Goal: Information Seeking & Learning: Check status

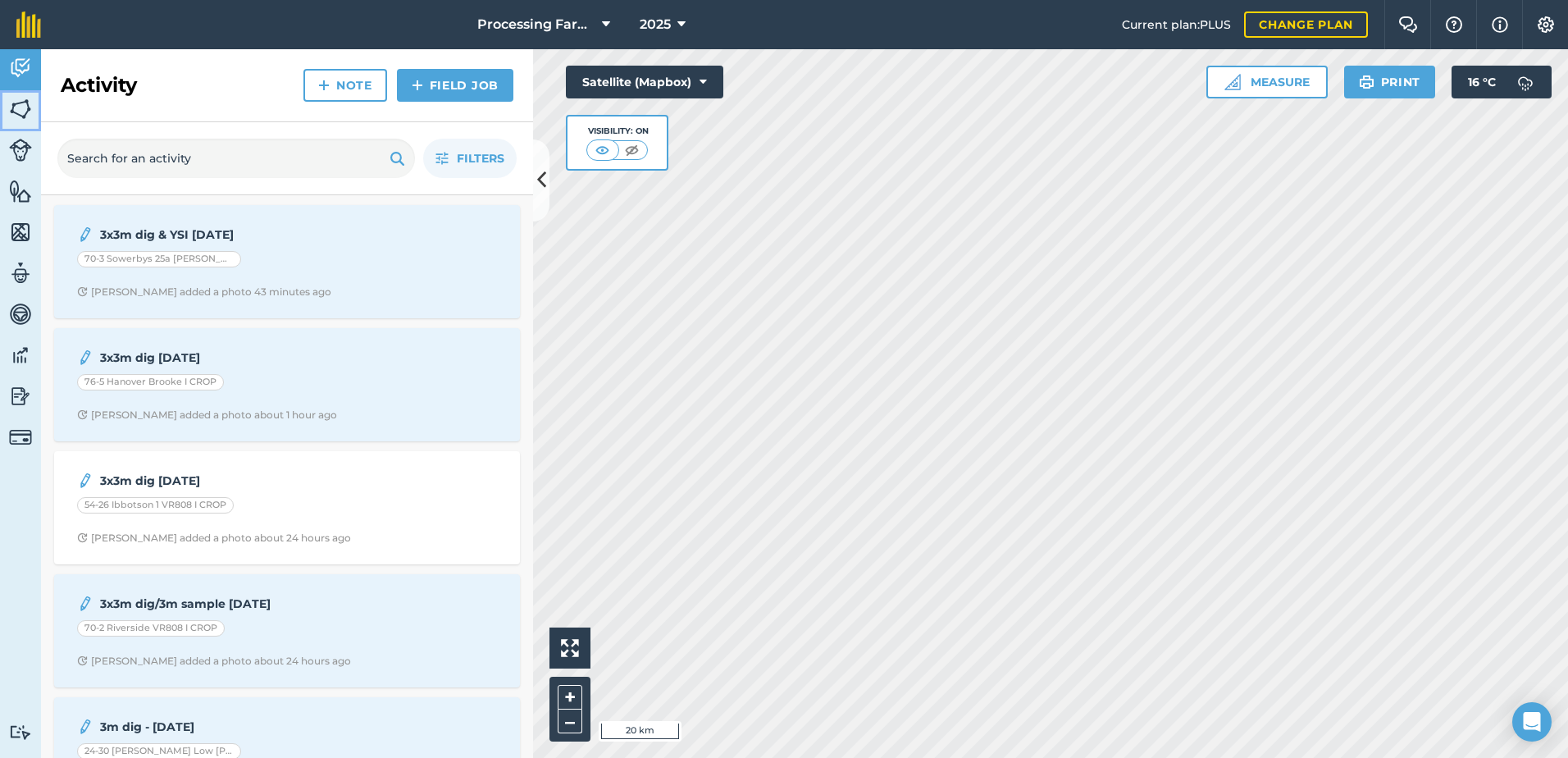
click at [23, 118] on img at bounding box center [20, 109] width 23 height 24
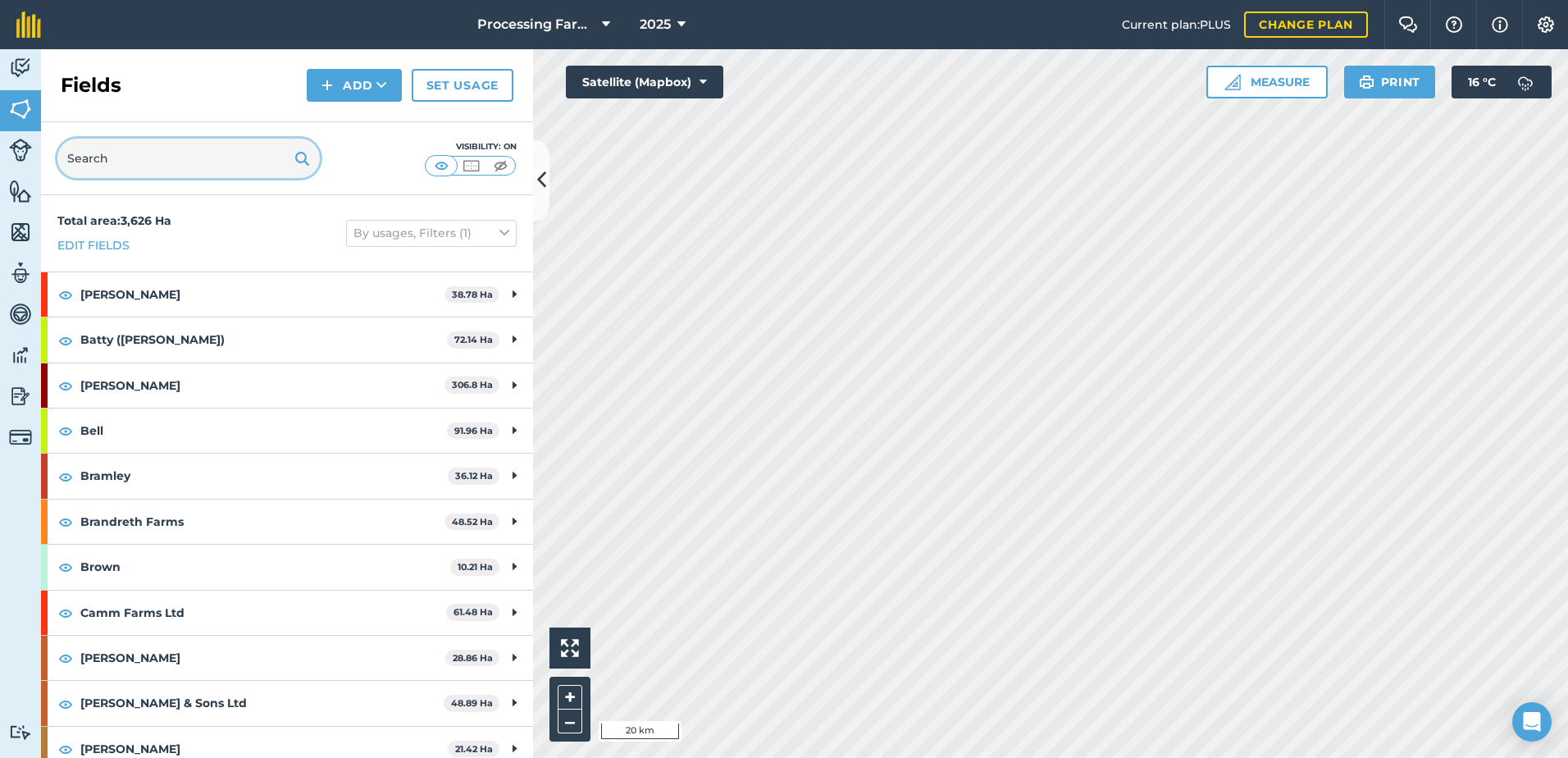
click at [176, 162] on input "text" at bounding box center [189, 158] width 262 height 39
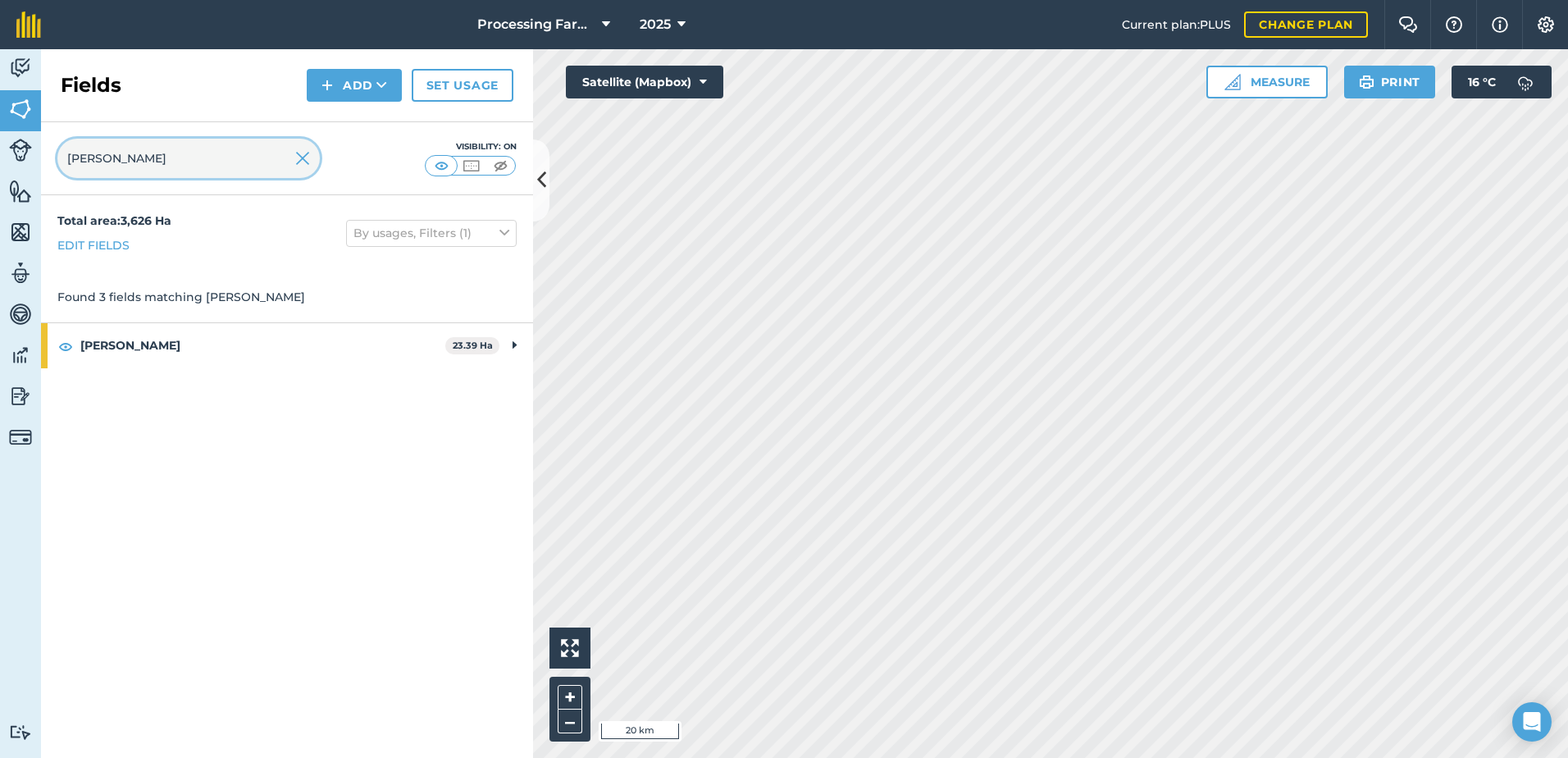
type input "[PERSON_NAME]"
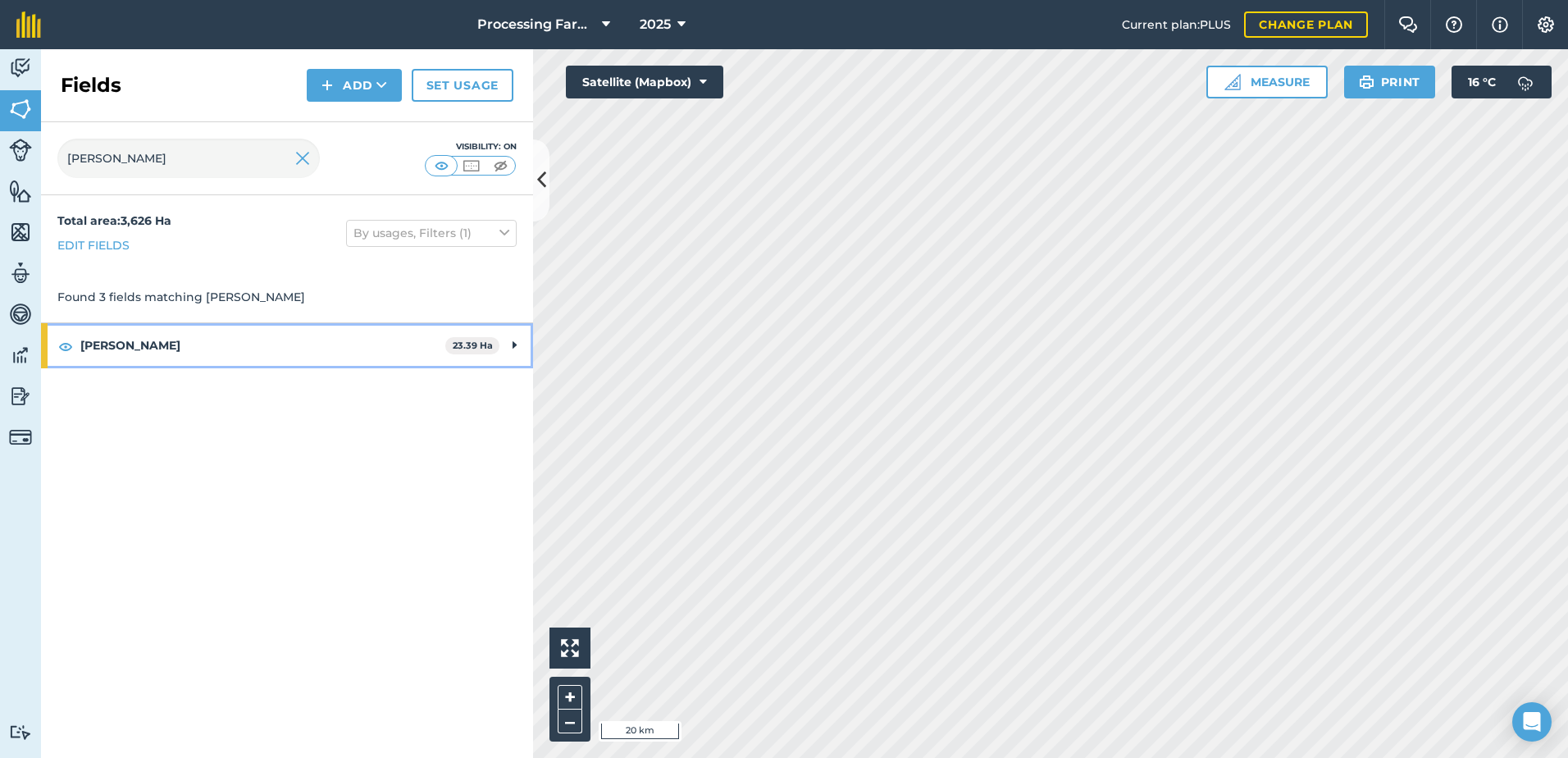
click at [107, 341] on strong "[PERSON_NAME]" at bounding box center [263, 346] width 365 height 45
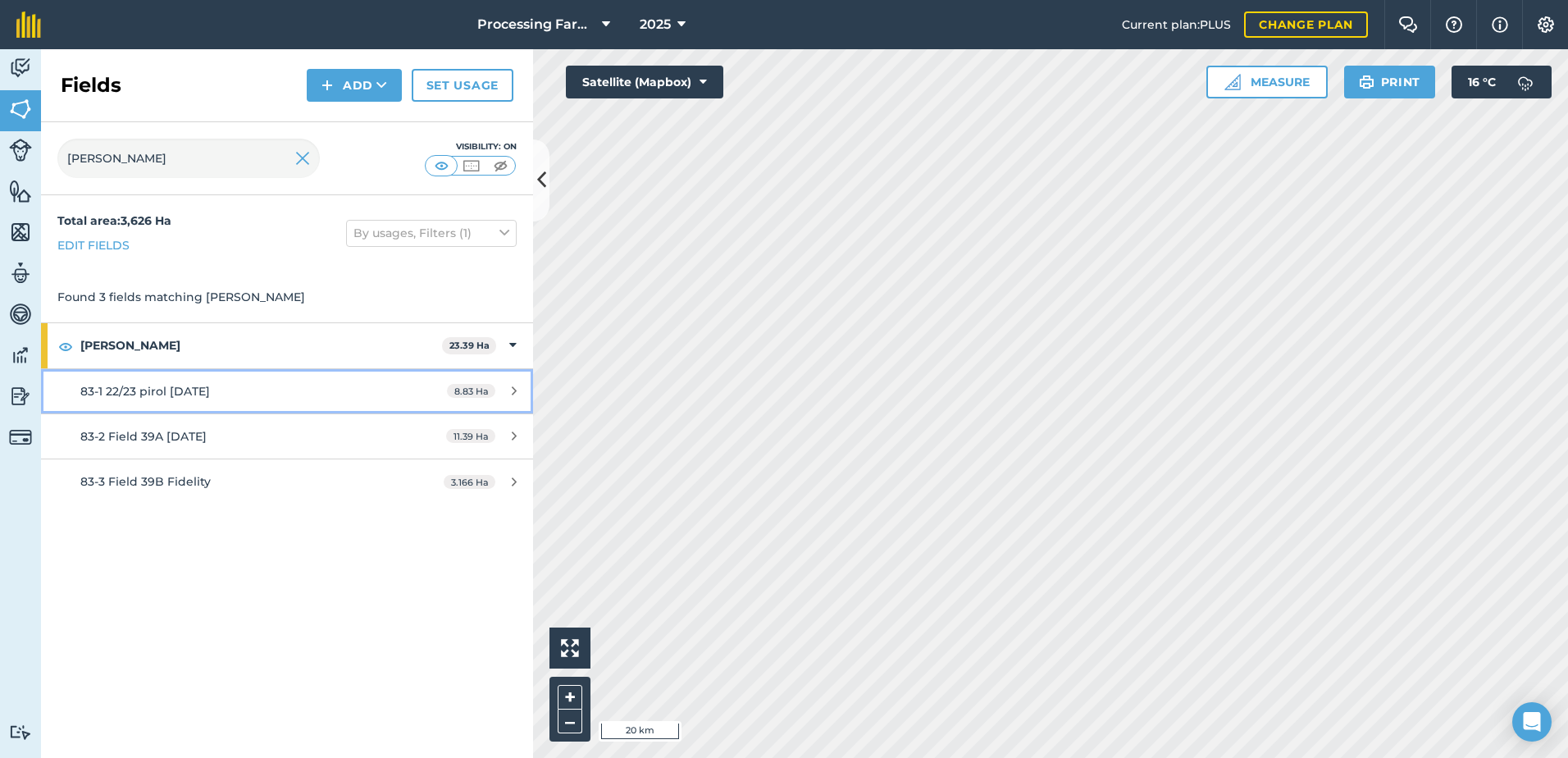
click at [171, 385] on span "83-1 22/23 pirol [DATE]" at bounding box center [145, 391] width 129 height 15
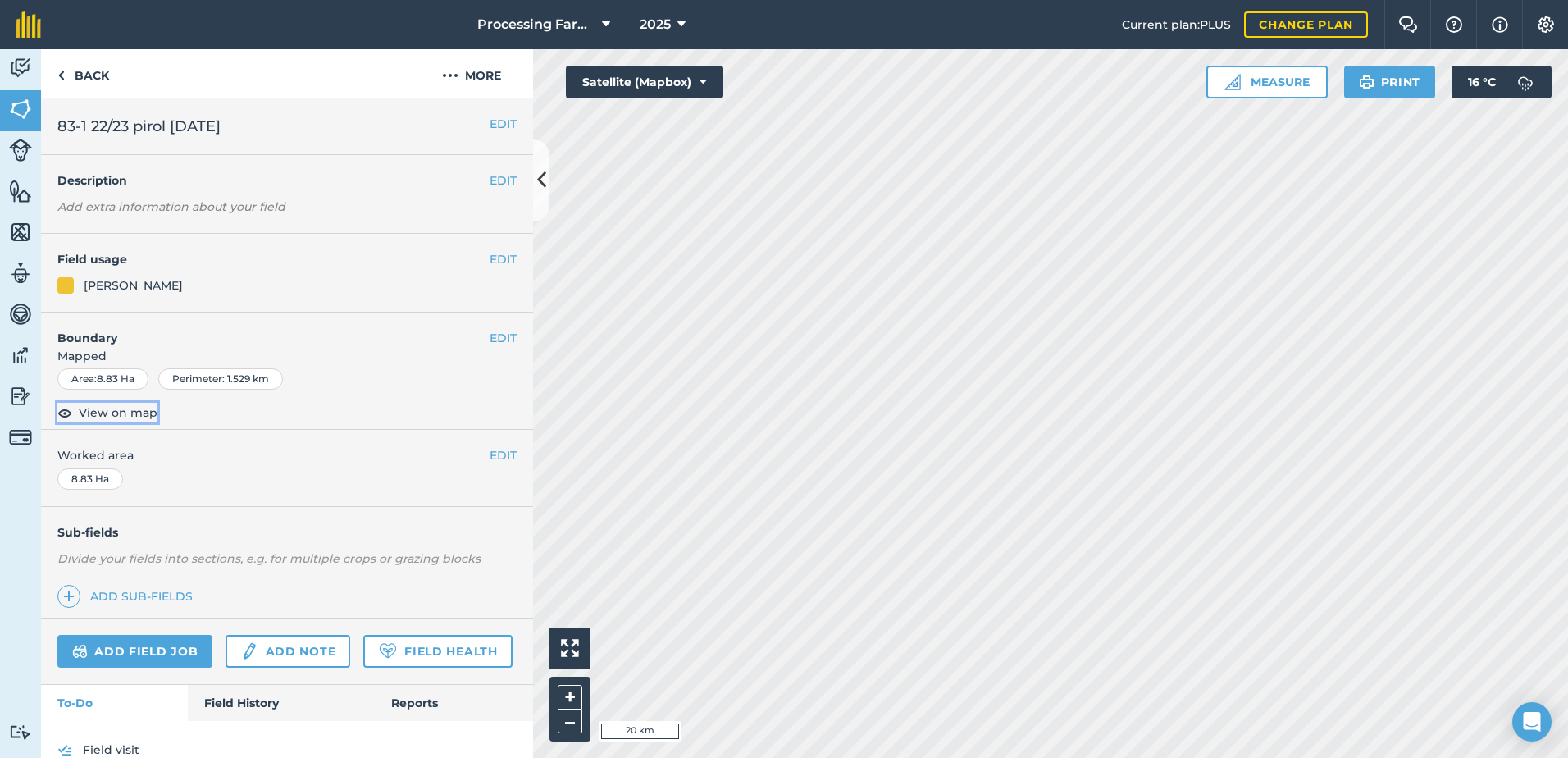
click at [146, 413] on span "View on map" at bounding box center [118, 412] width 79 height 18
click at [88, 77] on link "Back" at bounding box center [83, 73] width 85 height 48
click at [88, 71] on link "Back" at bounding box center [83, 73] width 85 height 48
click at [101, 74] on link "Back" at bounding box center [83, 73] width 85 height 48
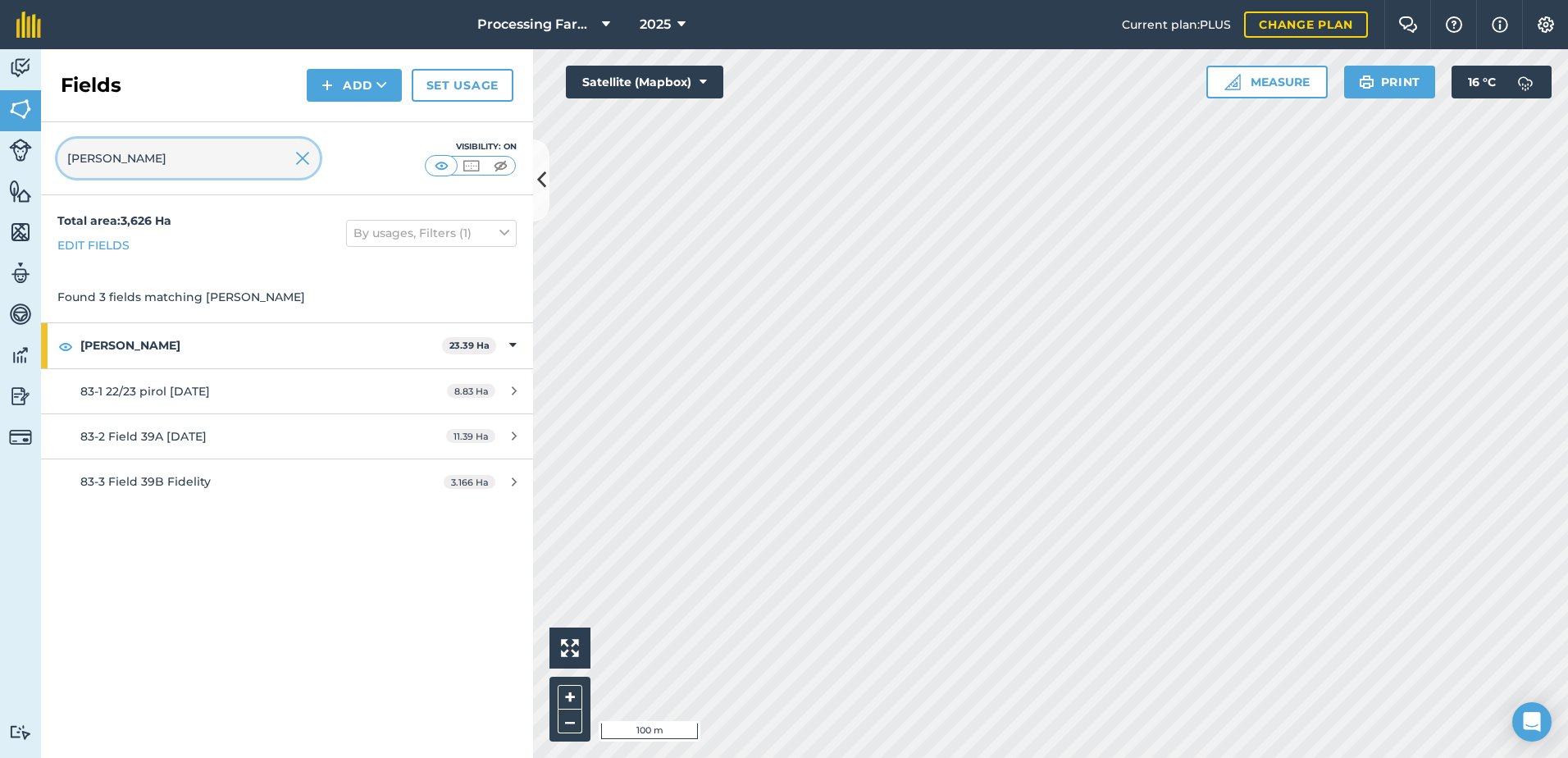
drag, startPoint x: 128, startPoint y: 160, endPoint x: 51, endPoint y: 162, distance: 77.0
click at [51, 162] on div "[PERSON_NAME] Visibility: On" at bounding box center [287, 159] width 492 height 73
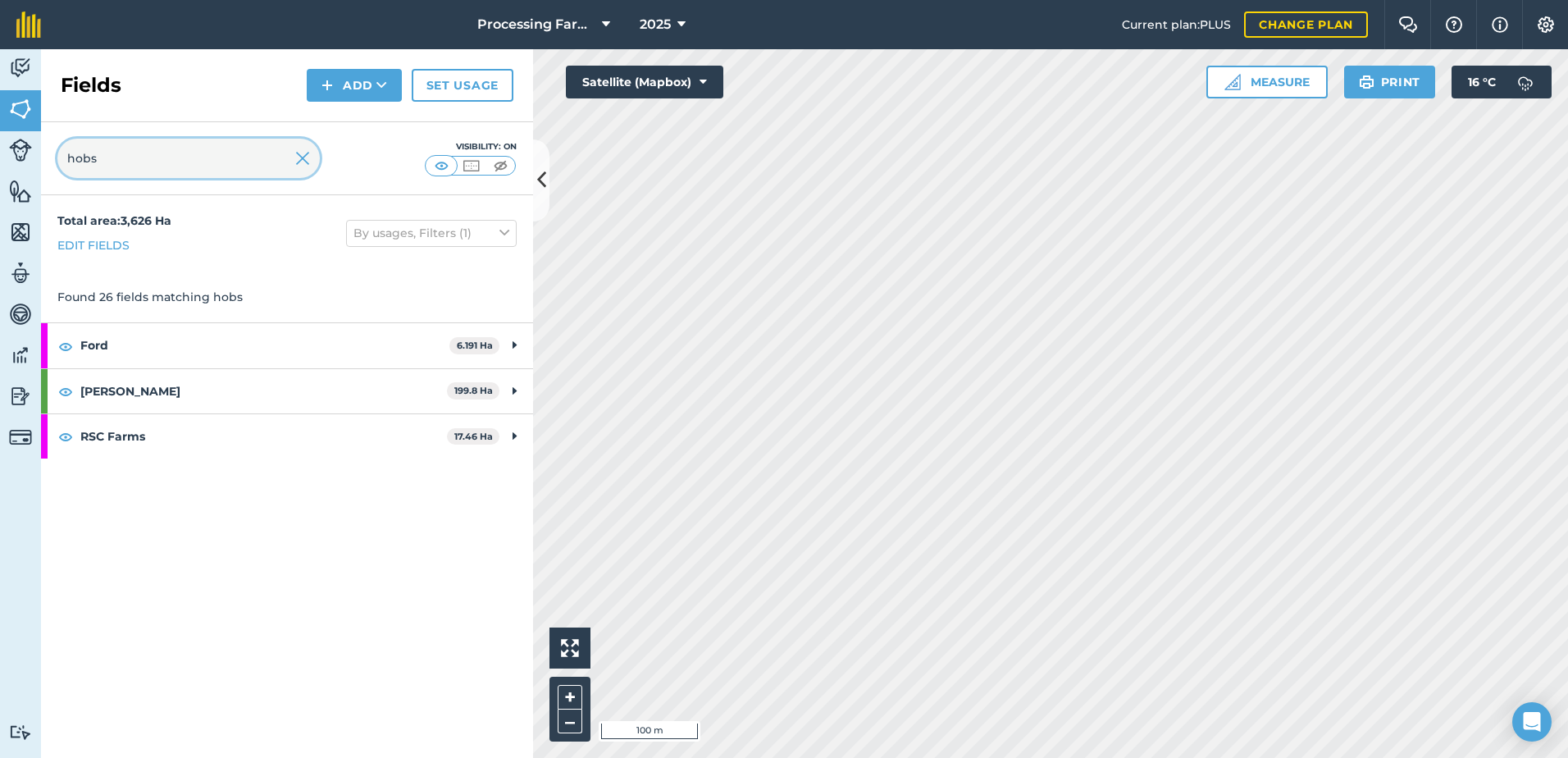
type input "hobs"
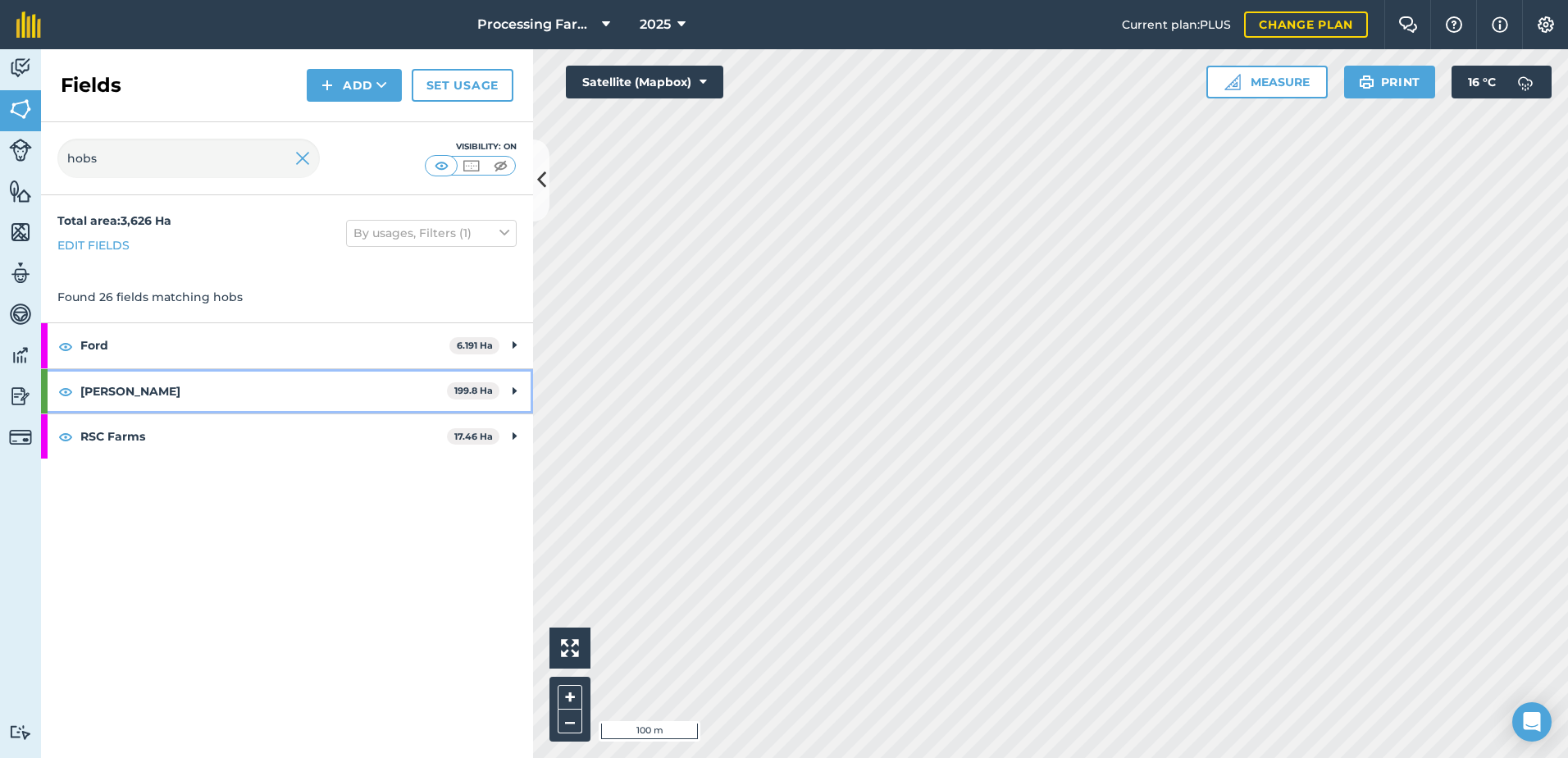
click at [101, 398] on strong "[PERSON_NAME]" at bounding box center [264, 391] width 367 height 45
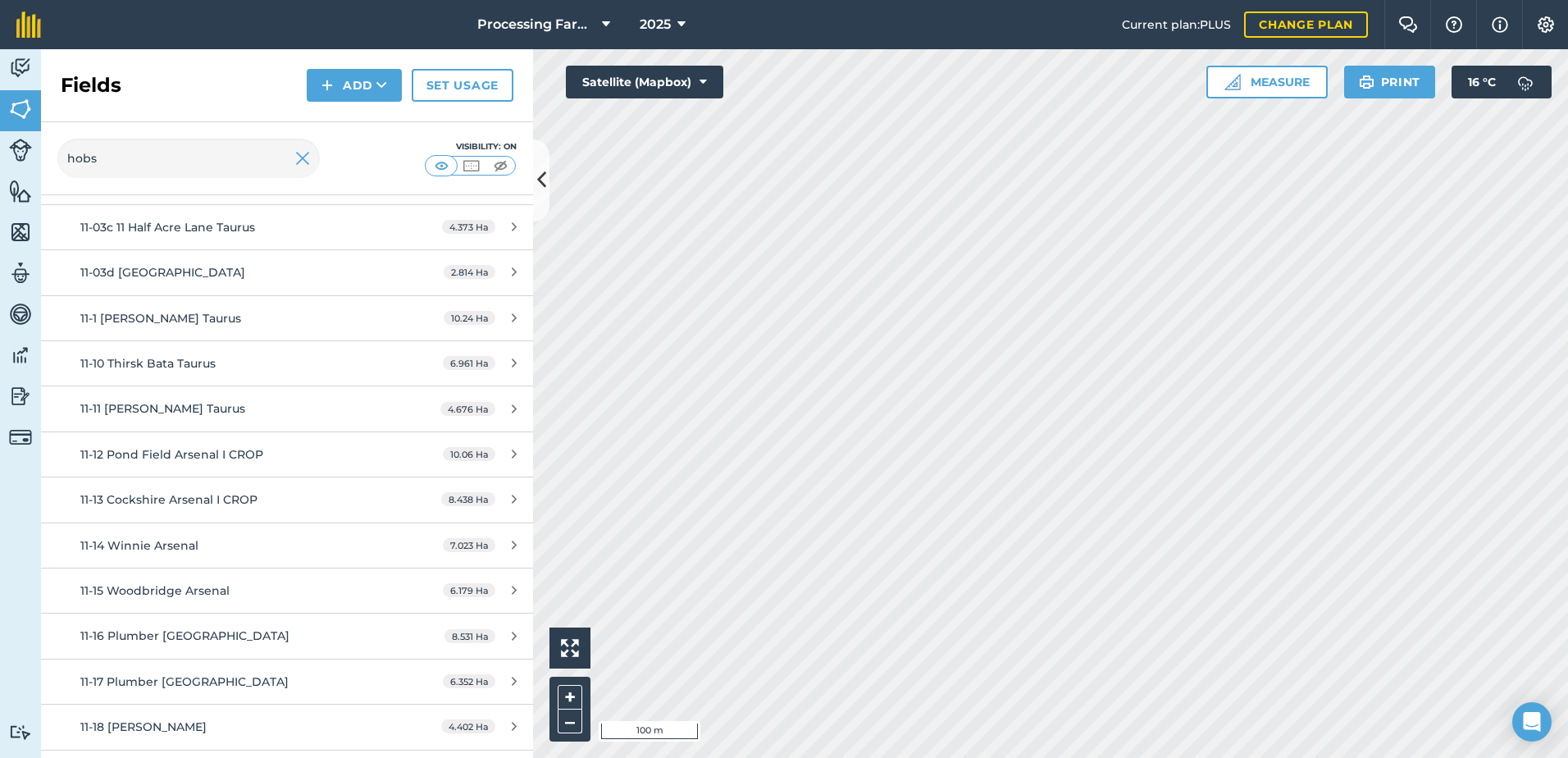
scroll to position [410, 0]
click at [195, 491] on span "11-13 Cockshire Arsenal I CROP" at bounding box center [169, 499] width 177 height 15
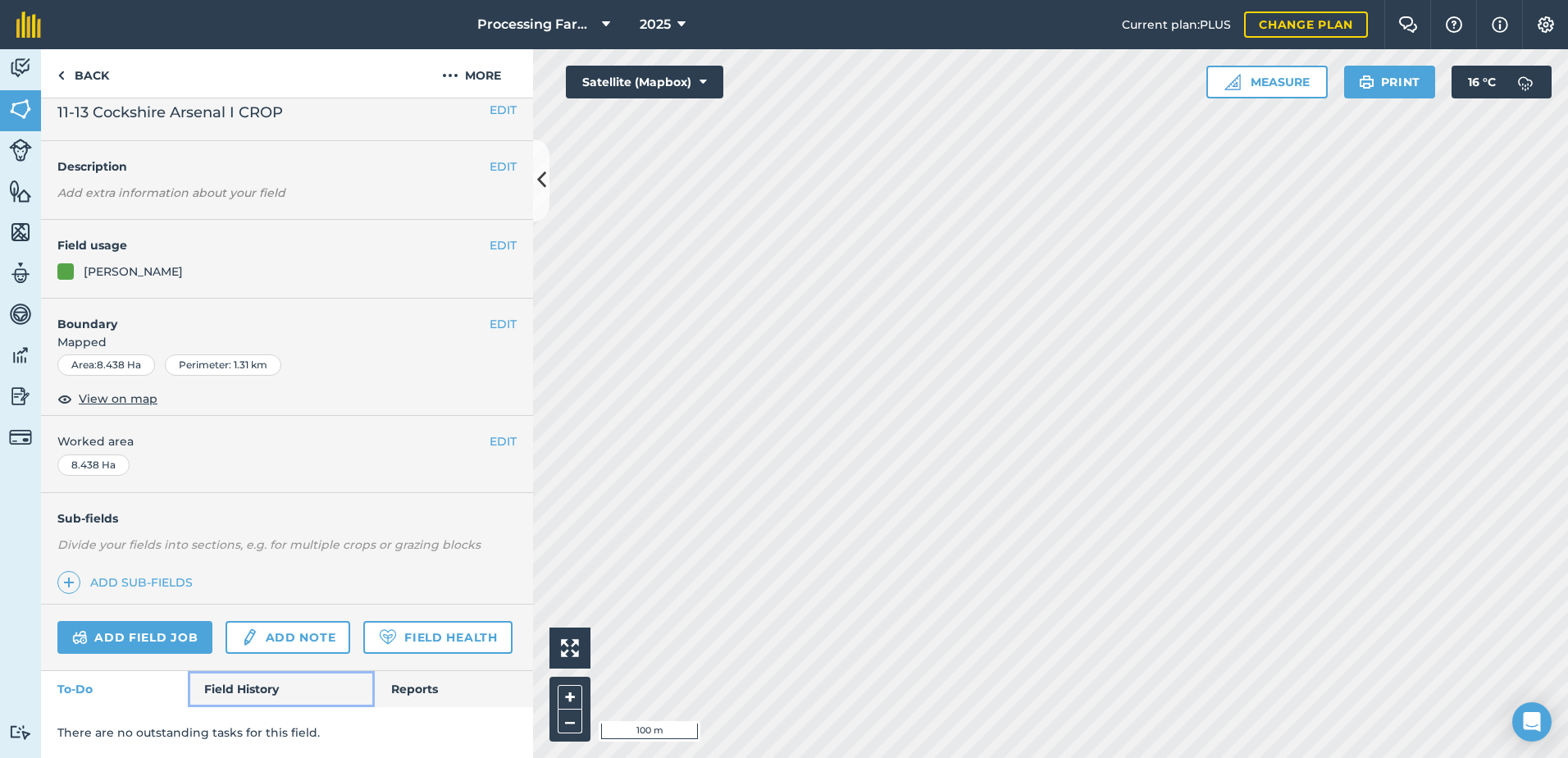
click at [249, 686] on link "Field History" at bounding box center [281, 688] width 186 height 36
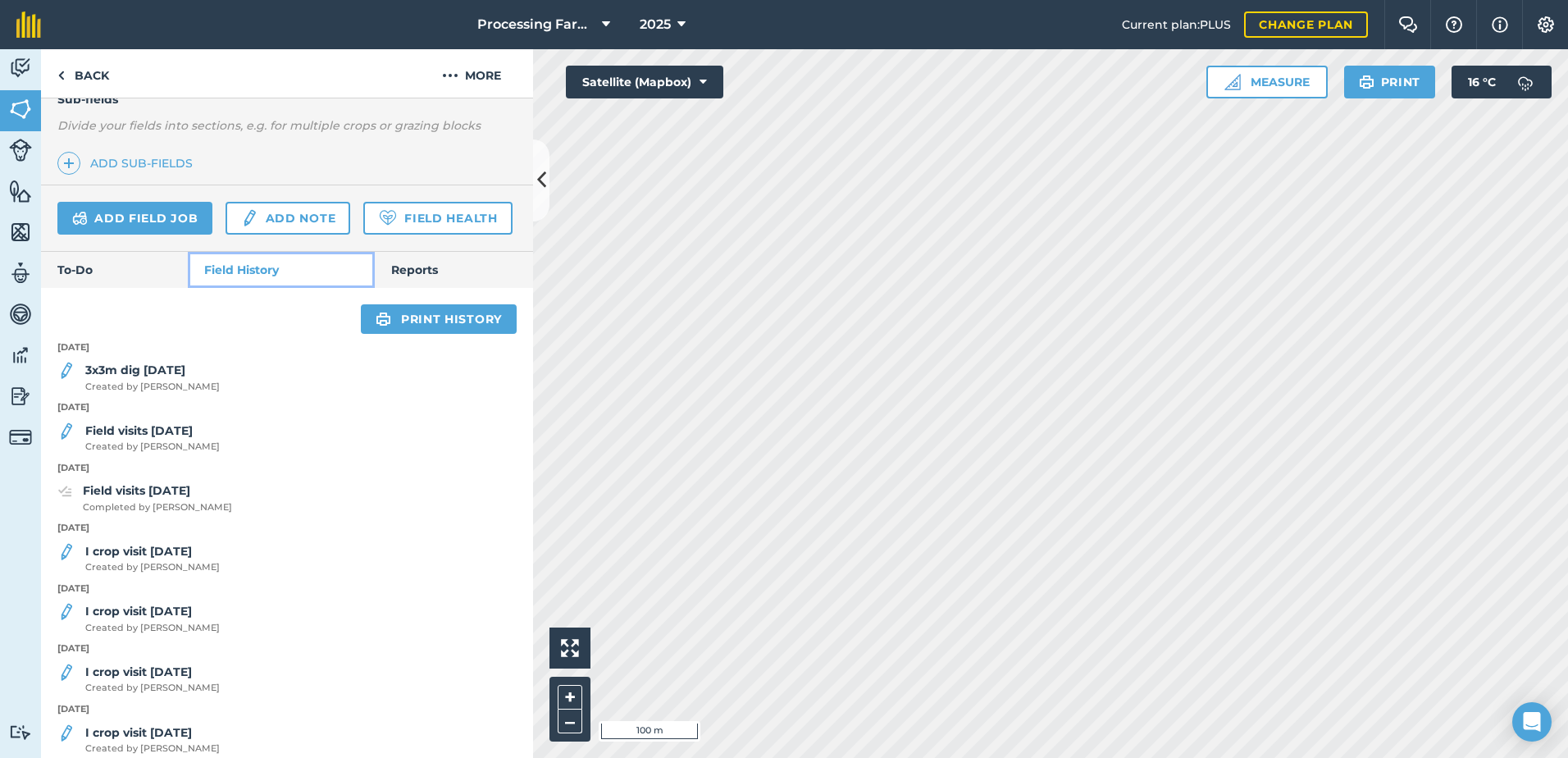
scroll to position [470, 0]
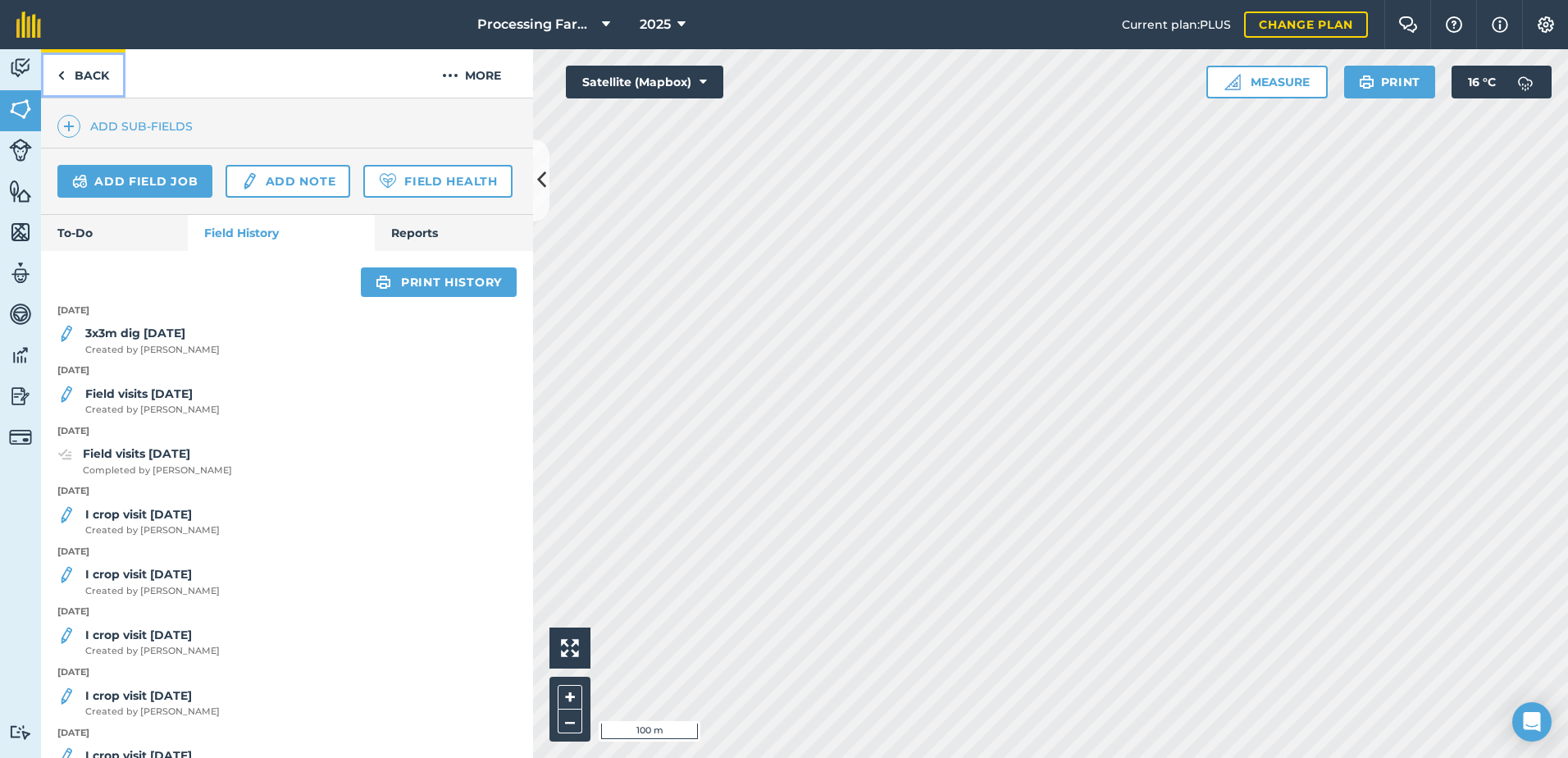
click at [70, 72] on link "Back" at bounding box center [83, 73] width 85 height 48
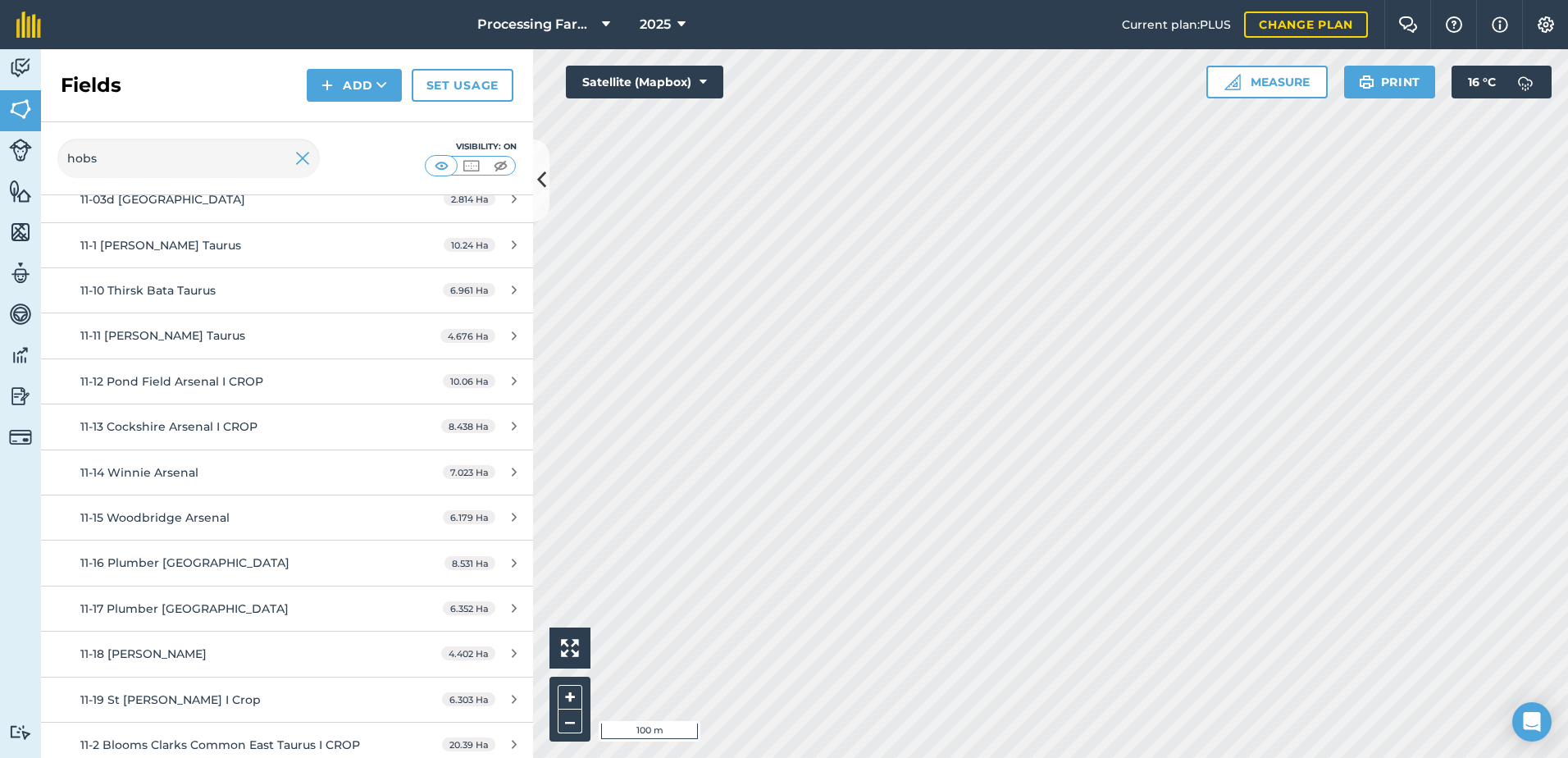
scroll to position [492, 0]
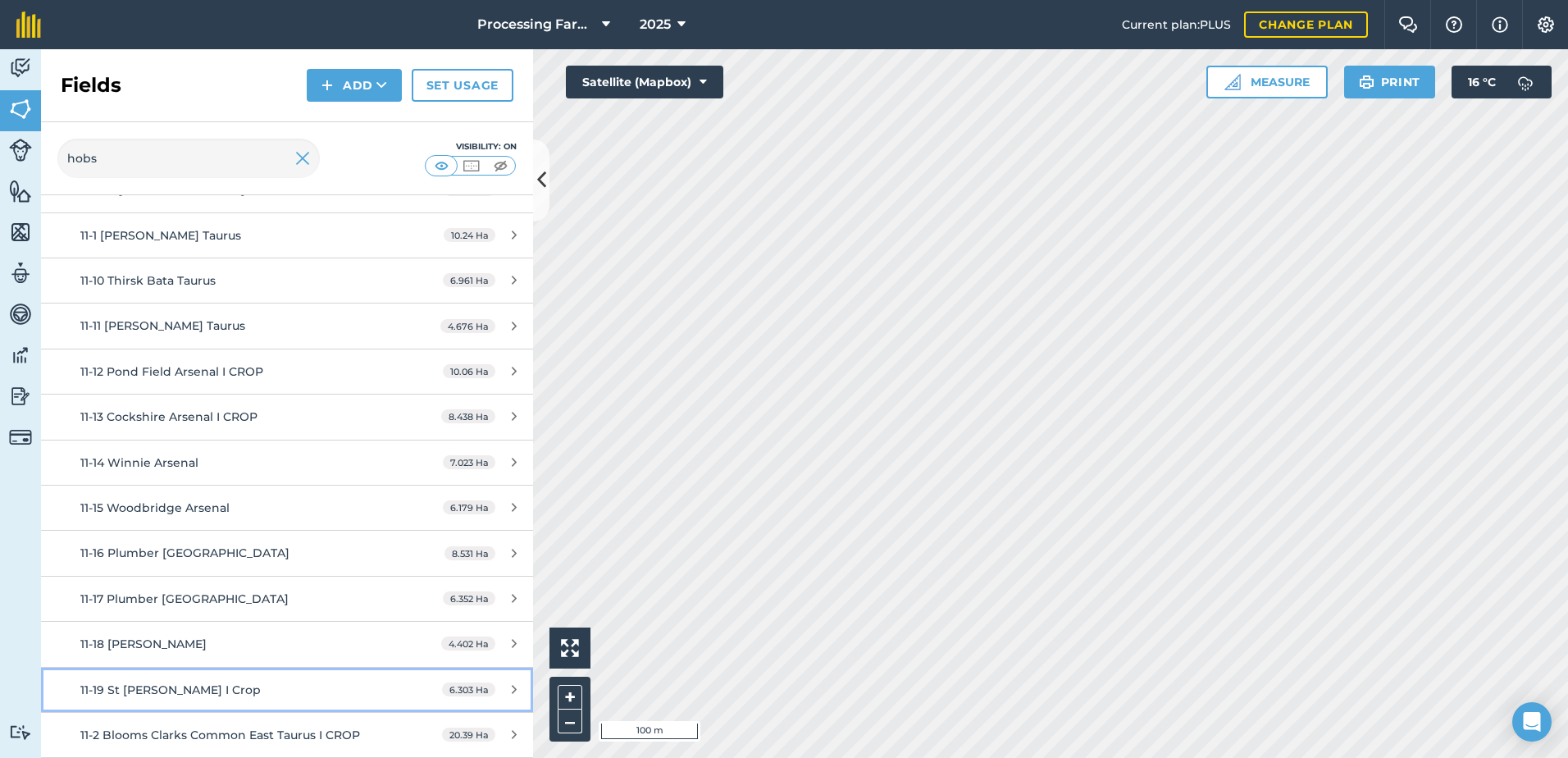
click at [222, 682] on span "11-19 St [PERSON_NAME] I Crop" at bounding box center [171, 689] width 180 height 15
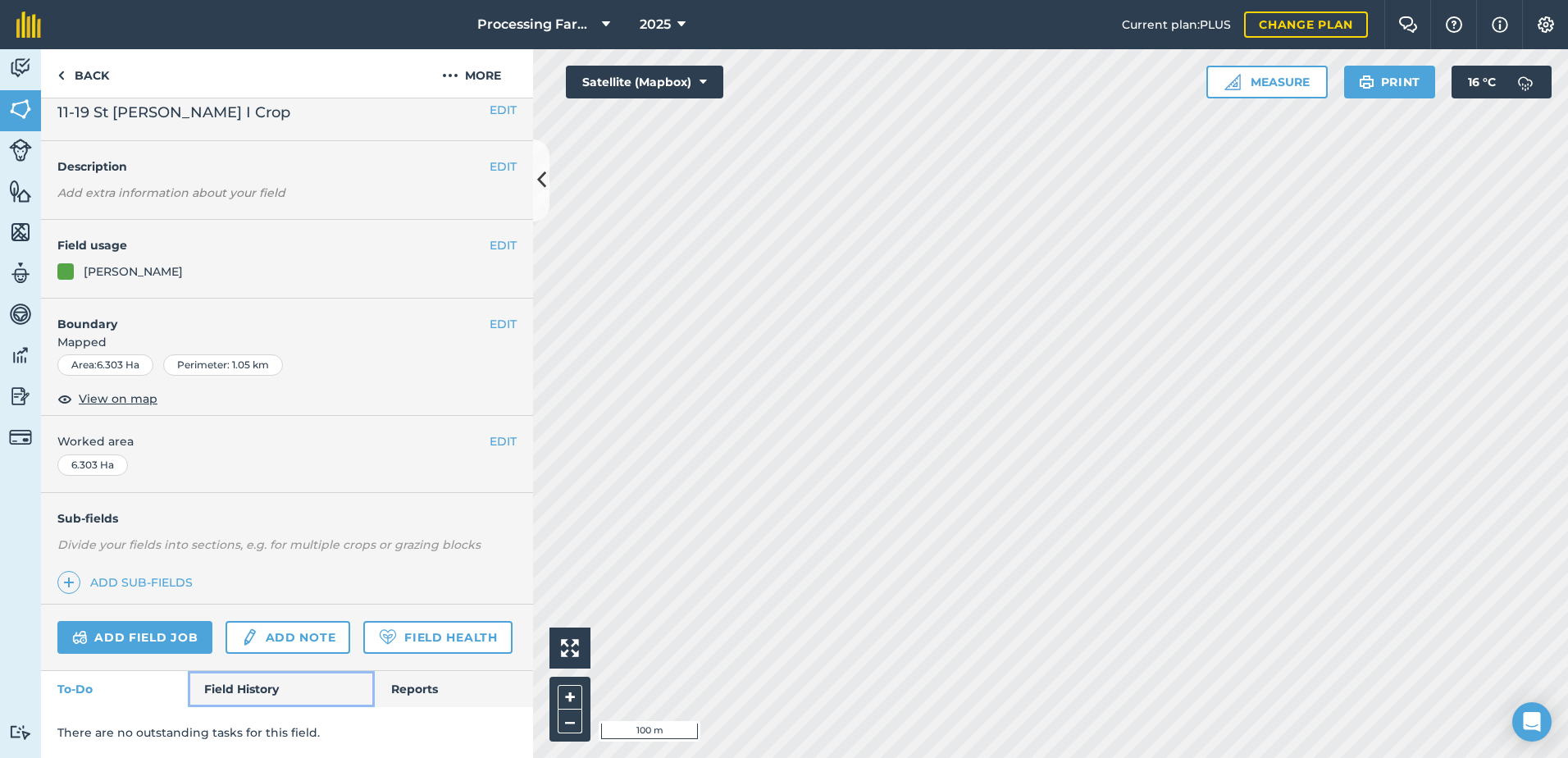
click at [242, 688] on link "Field History" at bounding box center [281, 688] width 186 height 36
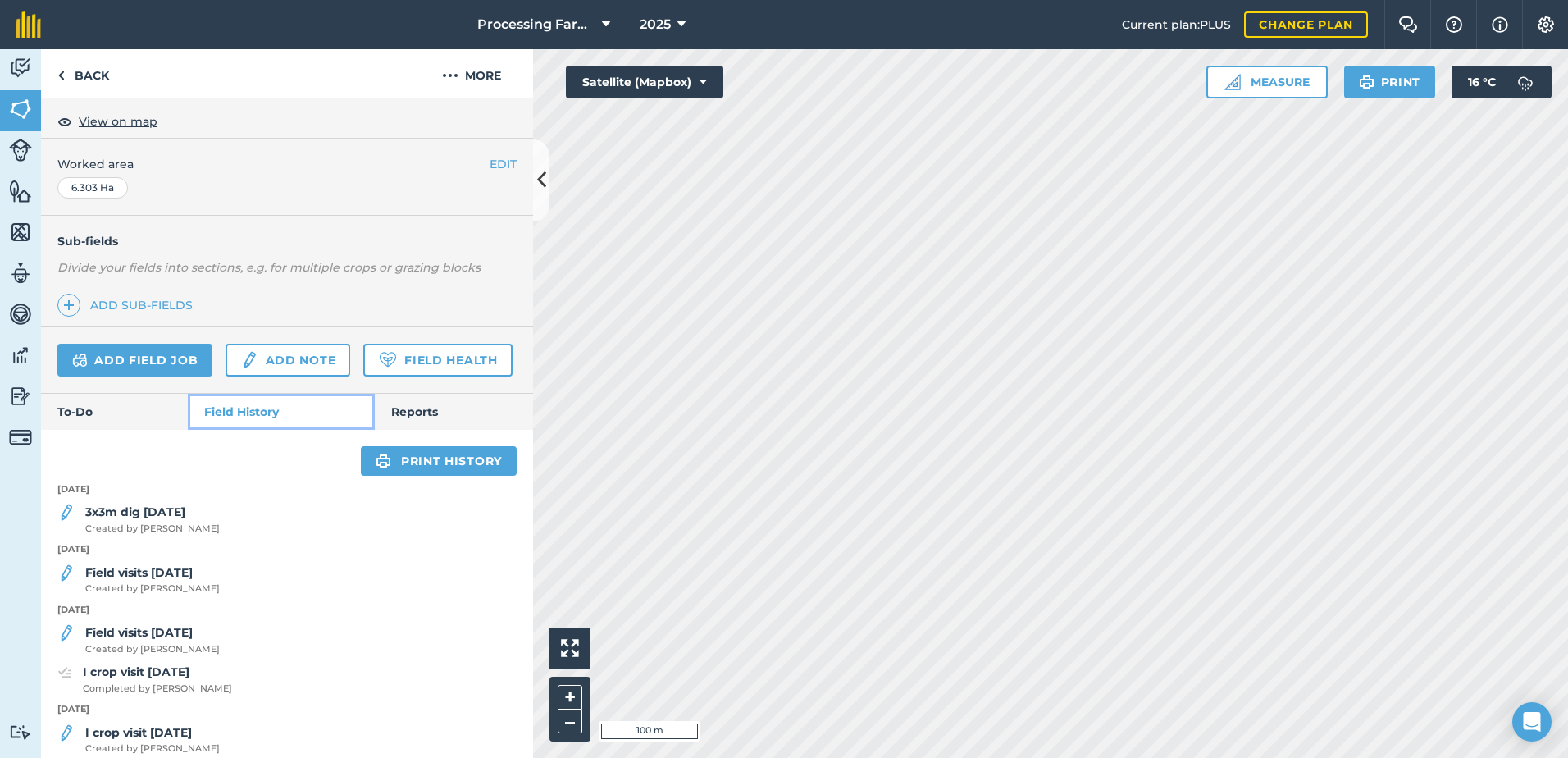
scroll to position [306, 0]
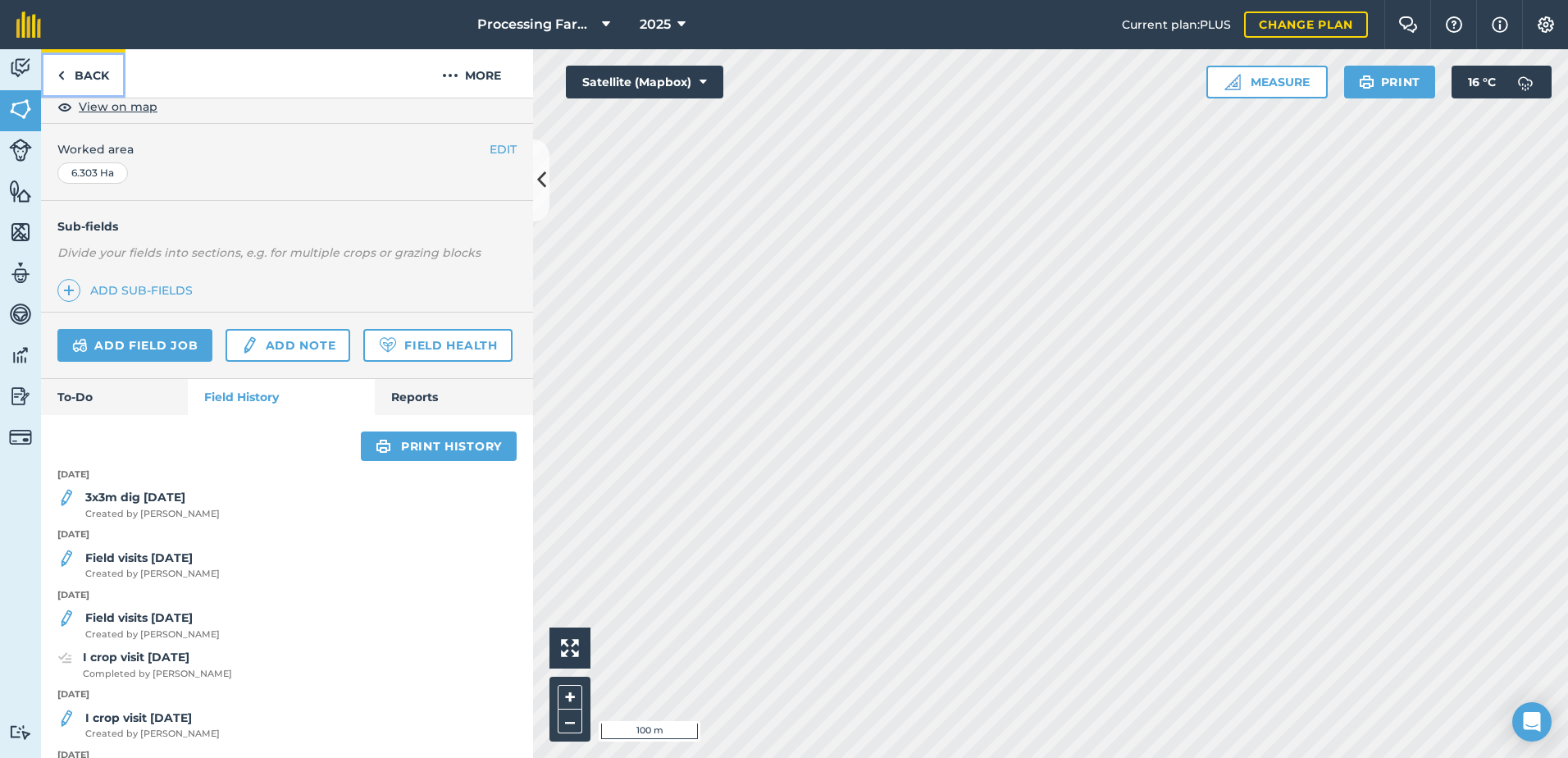
click at [98, 75] on link "Back" at bounding box center [83, 73] width 85 height 48
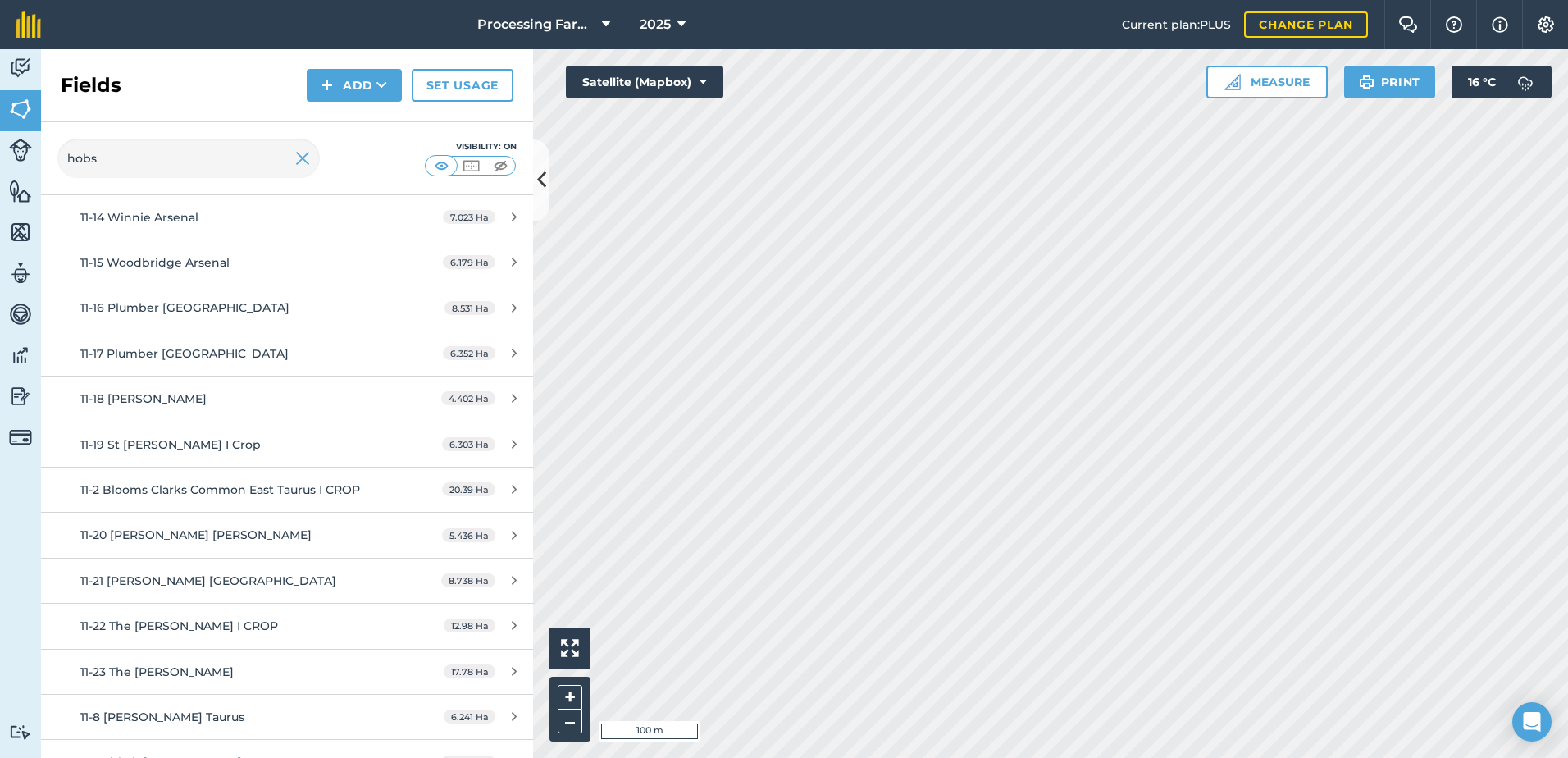
scroll to position [738, 0]
click at [198, 618] on span "11-22 The [PERSON_NAME] I CROP" at bounding box center [179, 625] width 198 height 15
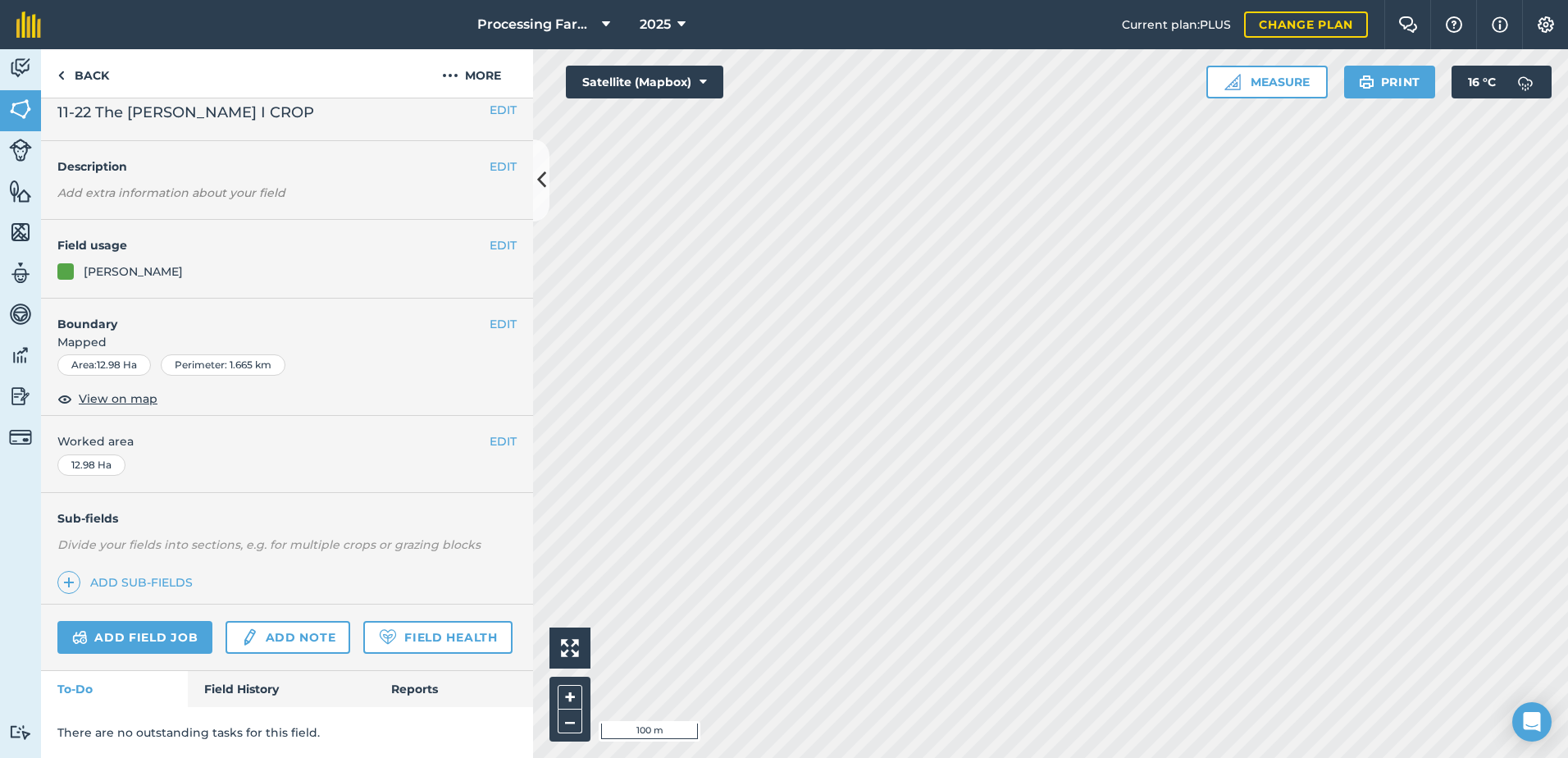
scroll to position [59, 0]
click at [252, 698] on link "Field History" at bounding box center [281, 688] width 186 height 36
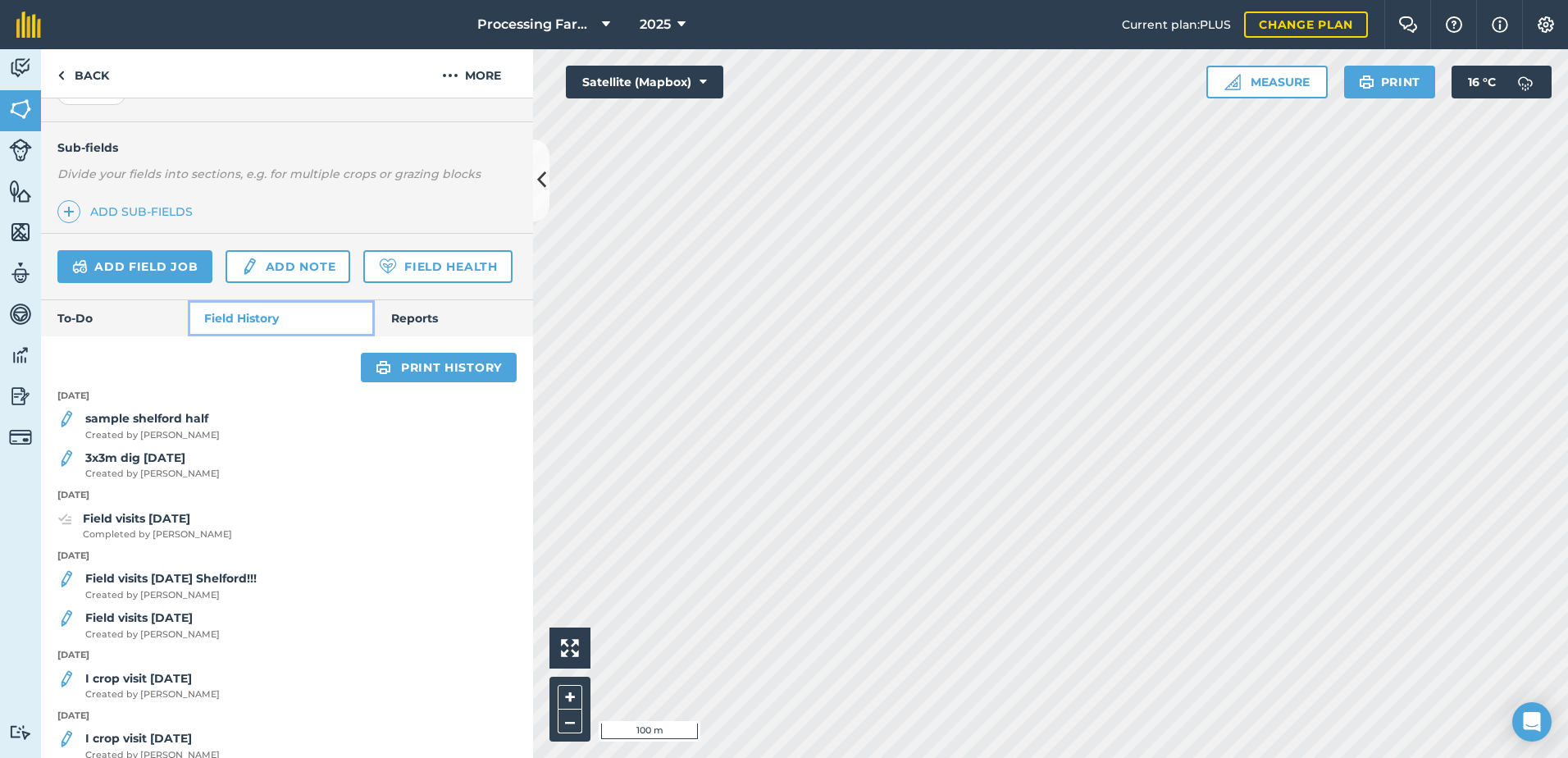
scroll to position [388, 0]
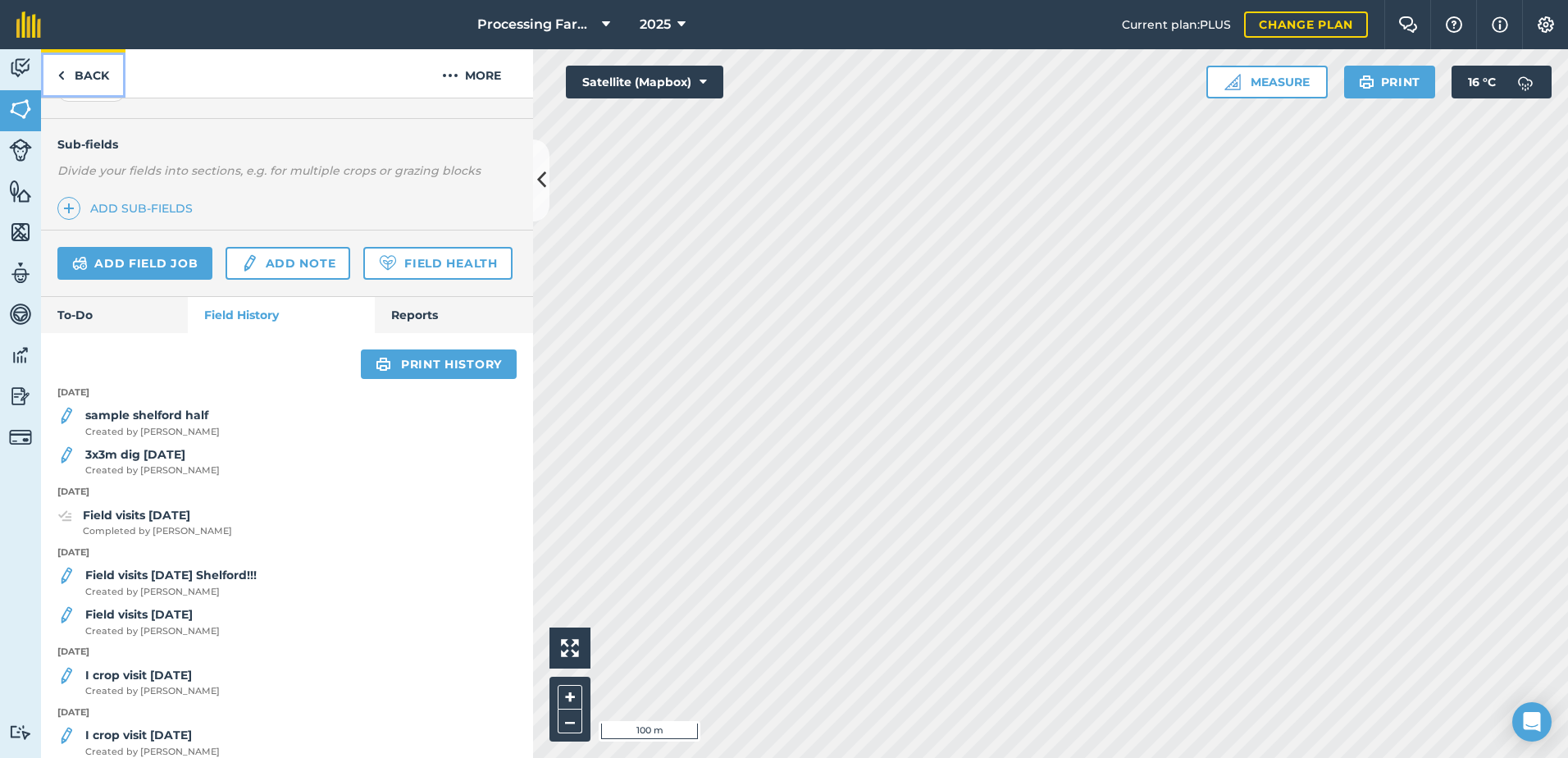
click at [83, 83] on link "Back" at bounding box center [83, 73] width 85 height 48
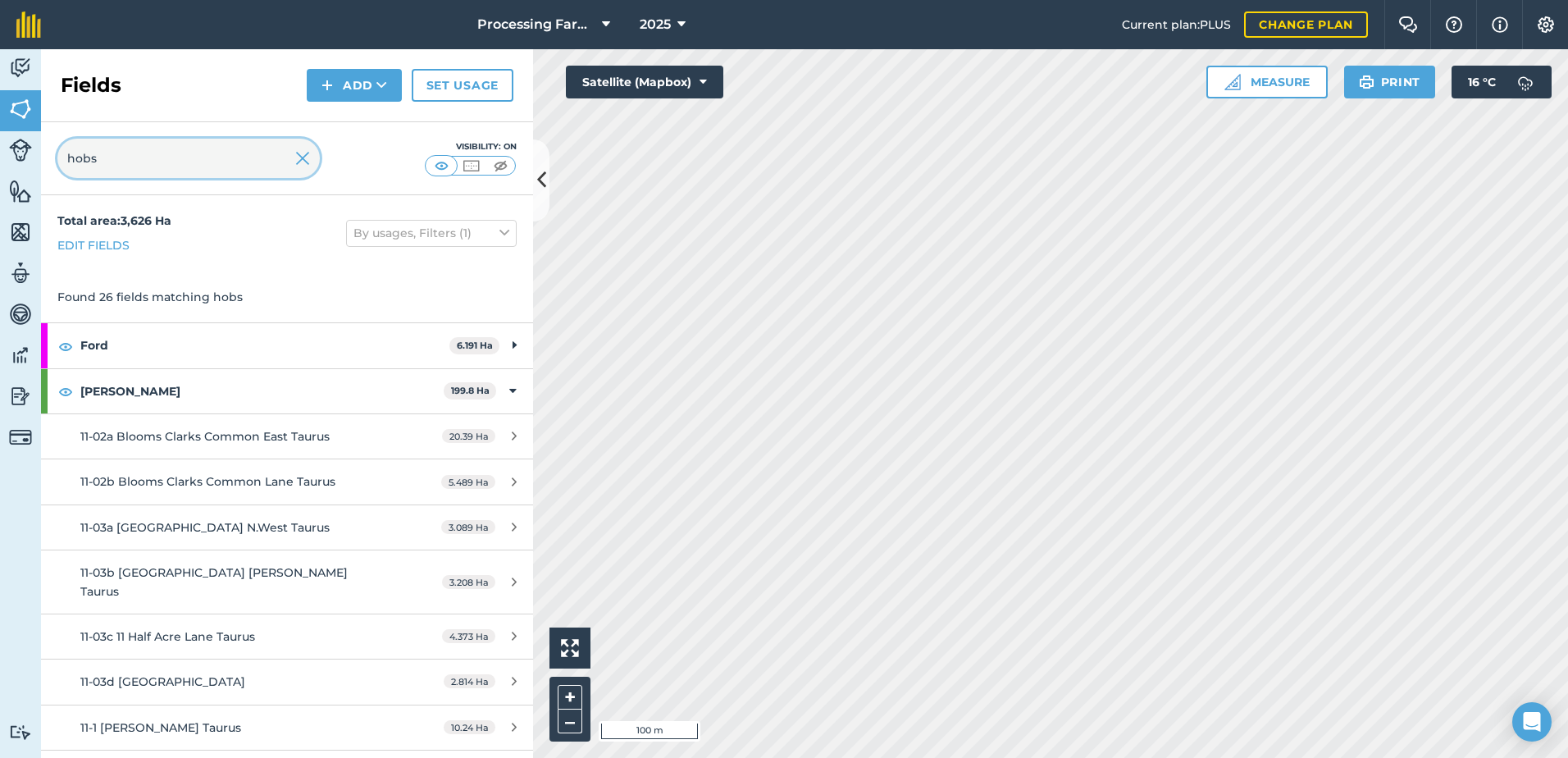
drag, startPoint x: 11, startPoint y: 164, endPoint x: 0, endPoint y: 164, distance: 11.0
click at [0, 164] on html "Processing Farms 2025 Current plan : PLUS Change plan Farm Chat Help Info Setti…" at bounding box center [784, 379] width 1568 height 758
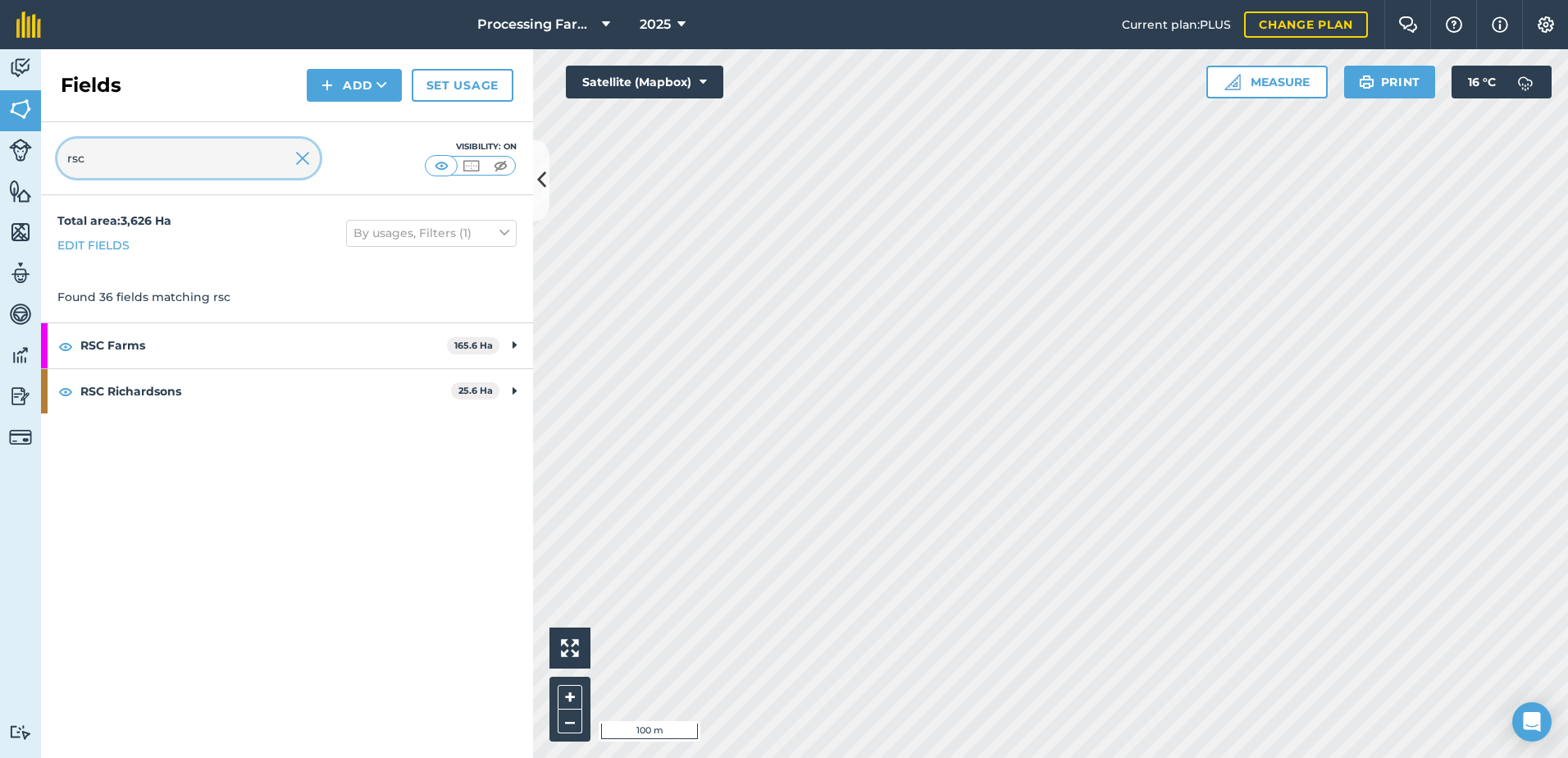
type input "rsc"
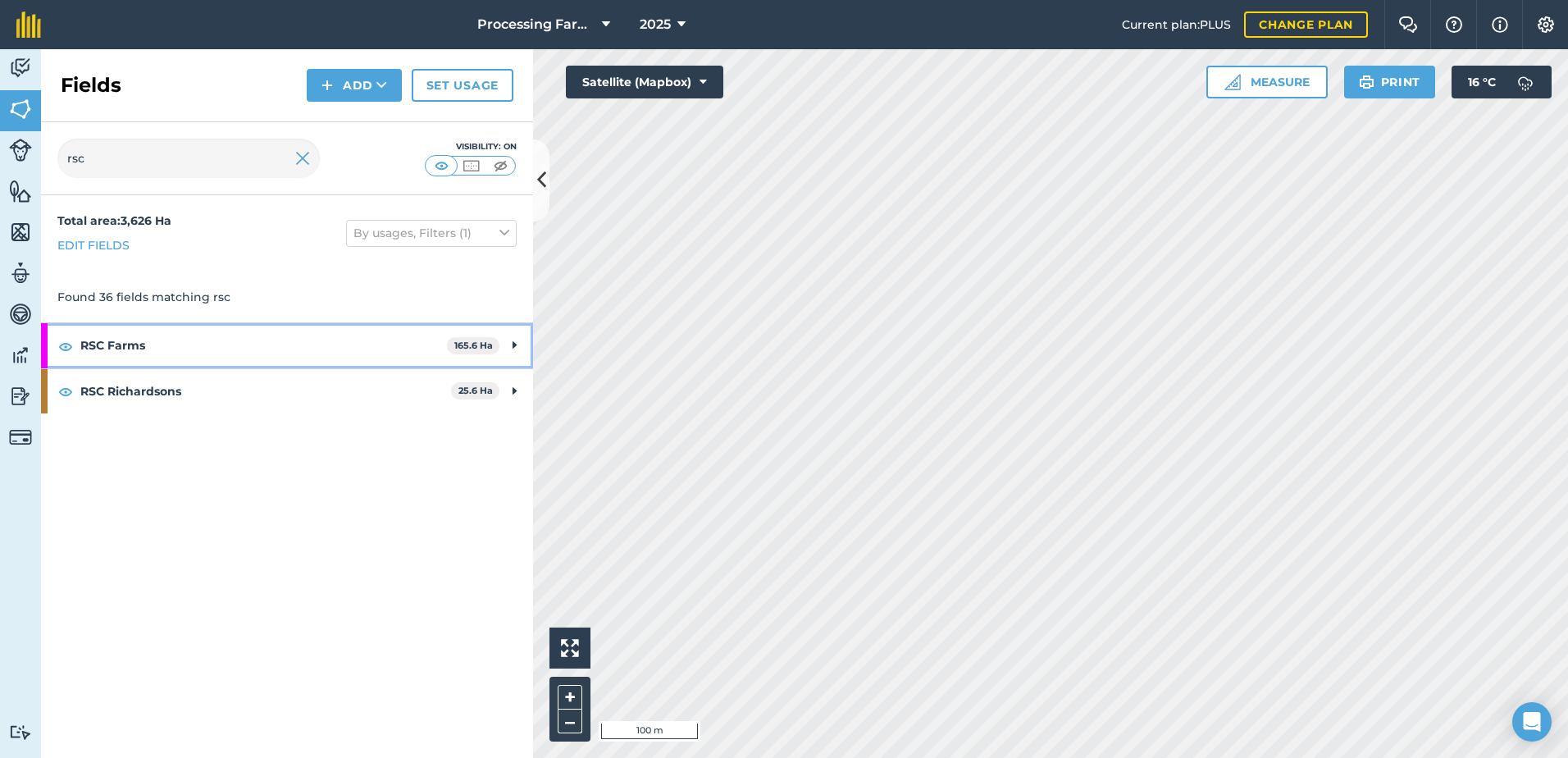
click at [124, 351] on strong "RSC Farms" at bounding box center [264, 346] width 367 height 45
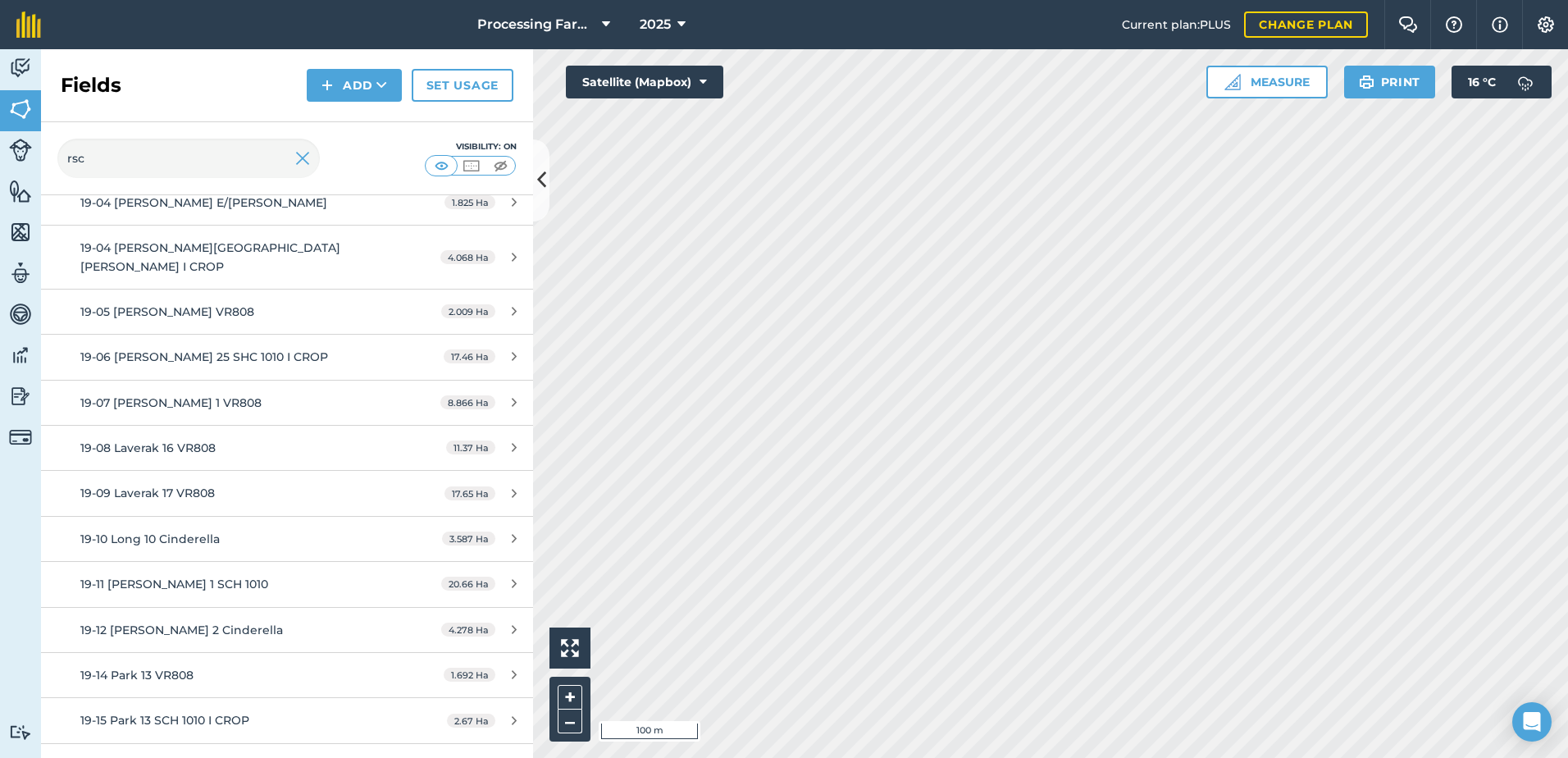
scroll to position [328, 0]
click at [213, 710] on span "19-15 Park 13 SCH 1010 I CROP" at bounding box center [165, 717] width 169 height 15
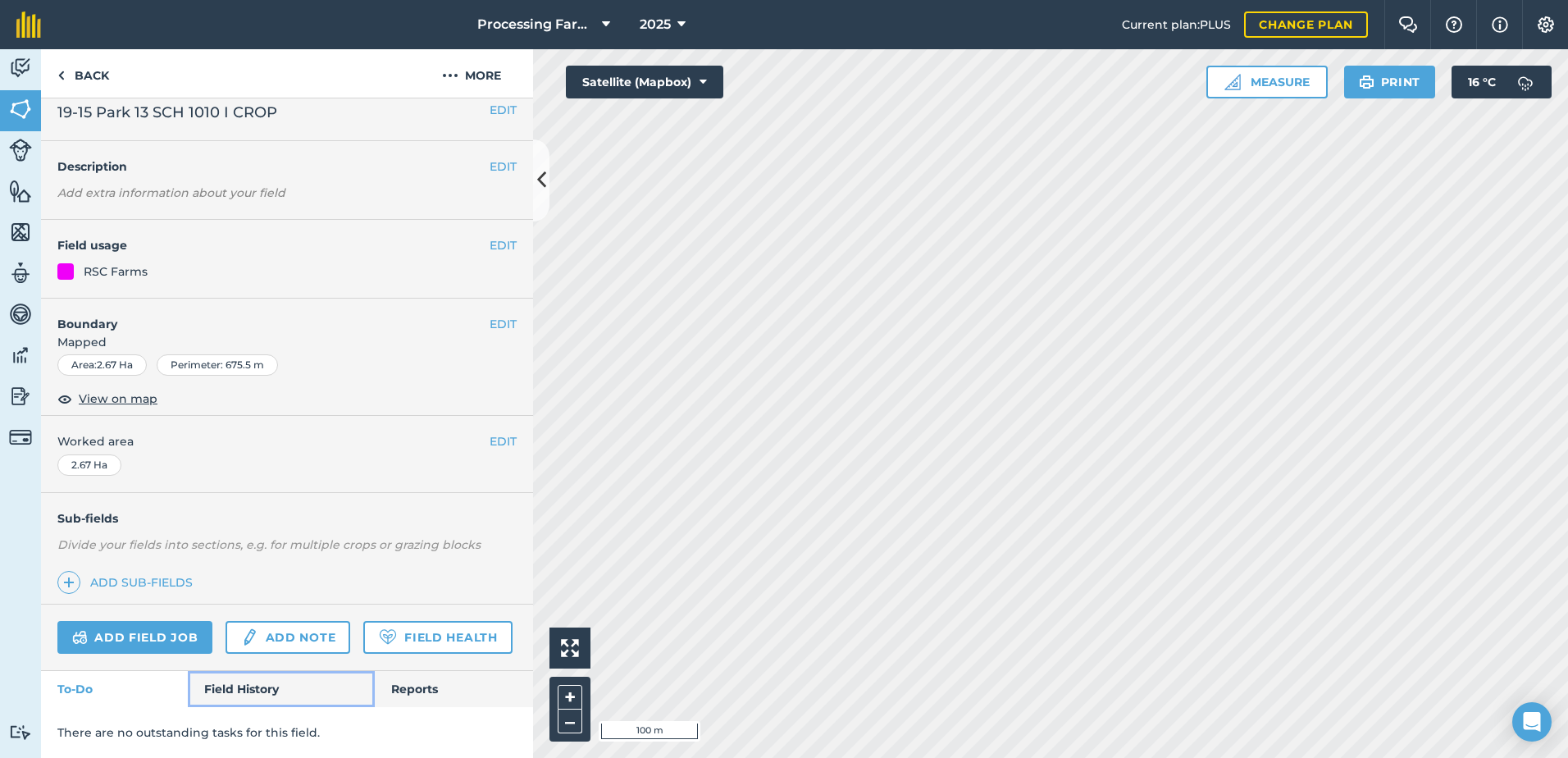
click at [237, 690] on link "Field History" at bounding box center [281, 688] width 186 height 36
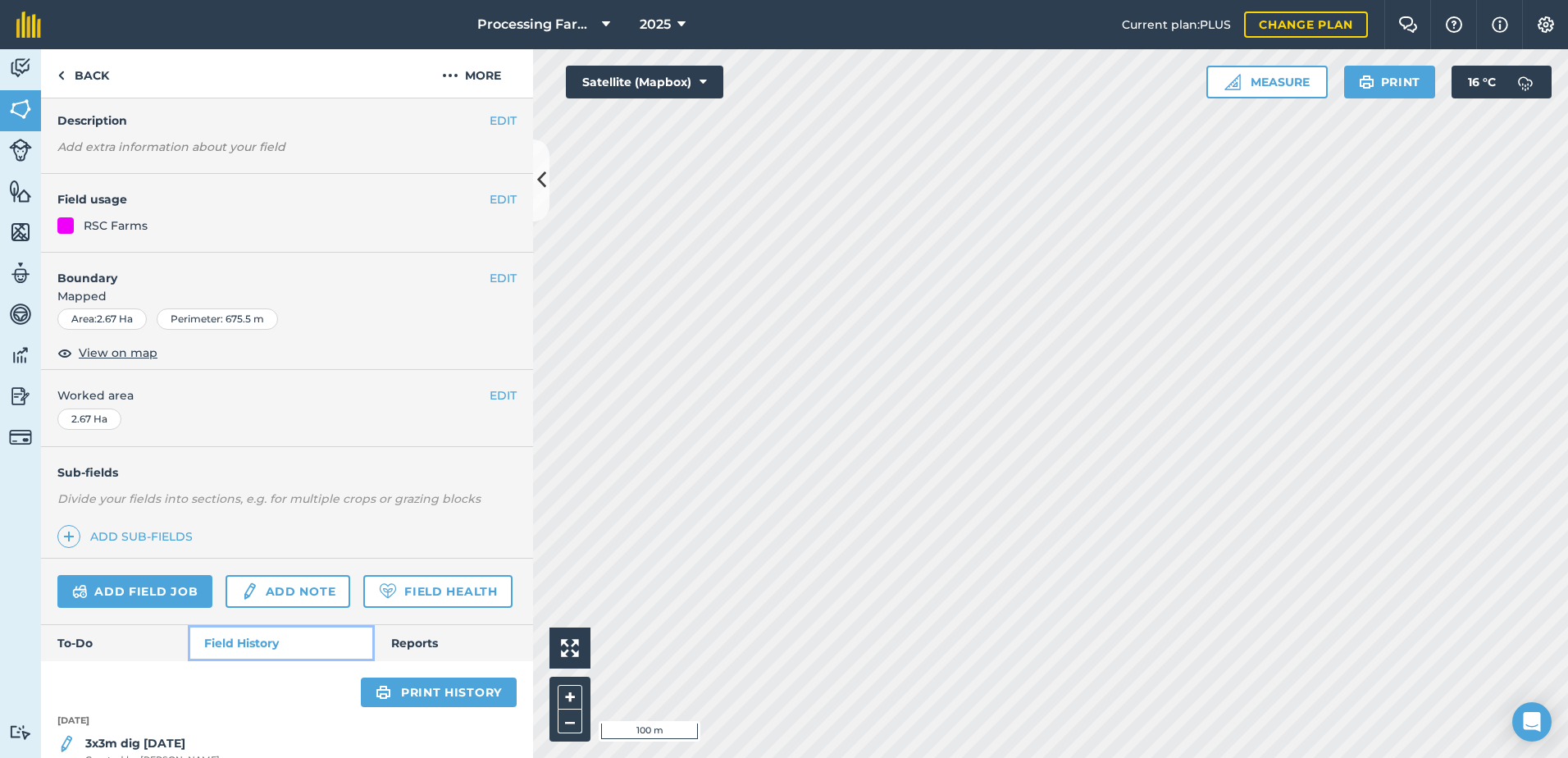
scroll to position [224, 0]
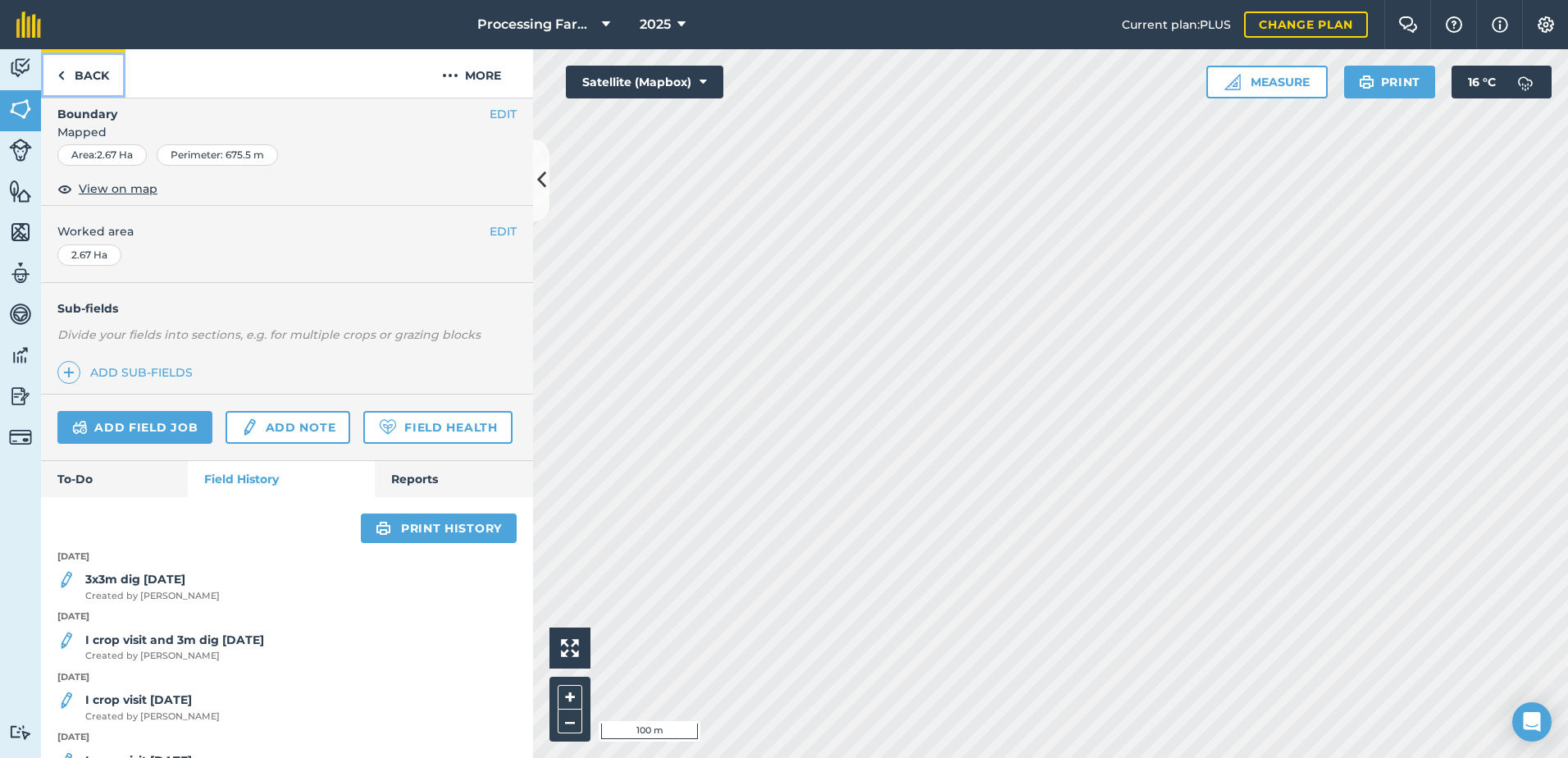
click at [85, 70] on link "Back" at bounding box center [83, 73] width 85 height 48
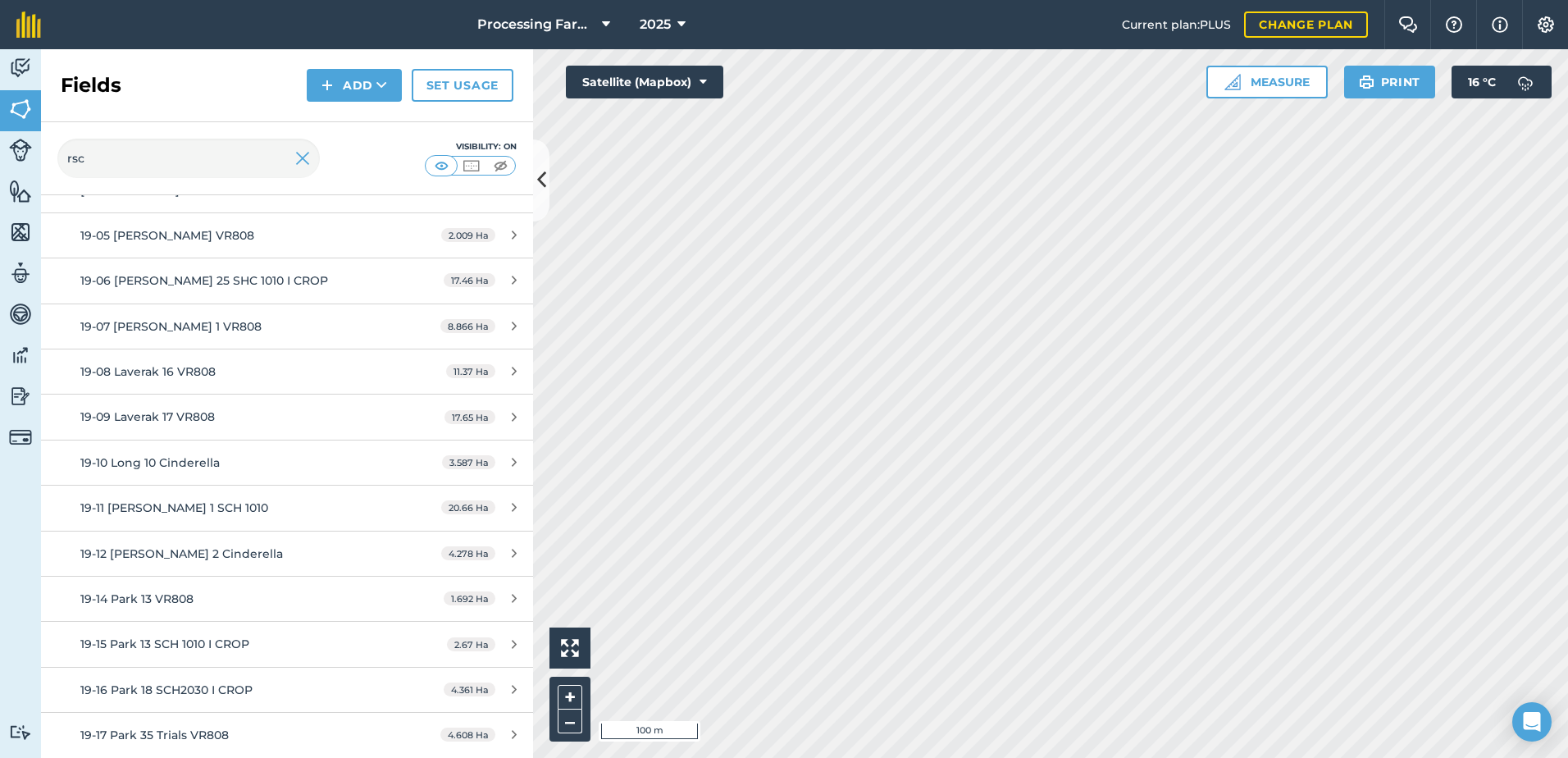
scroll to position [410, 0]
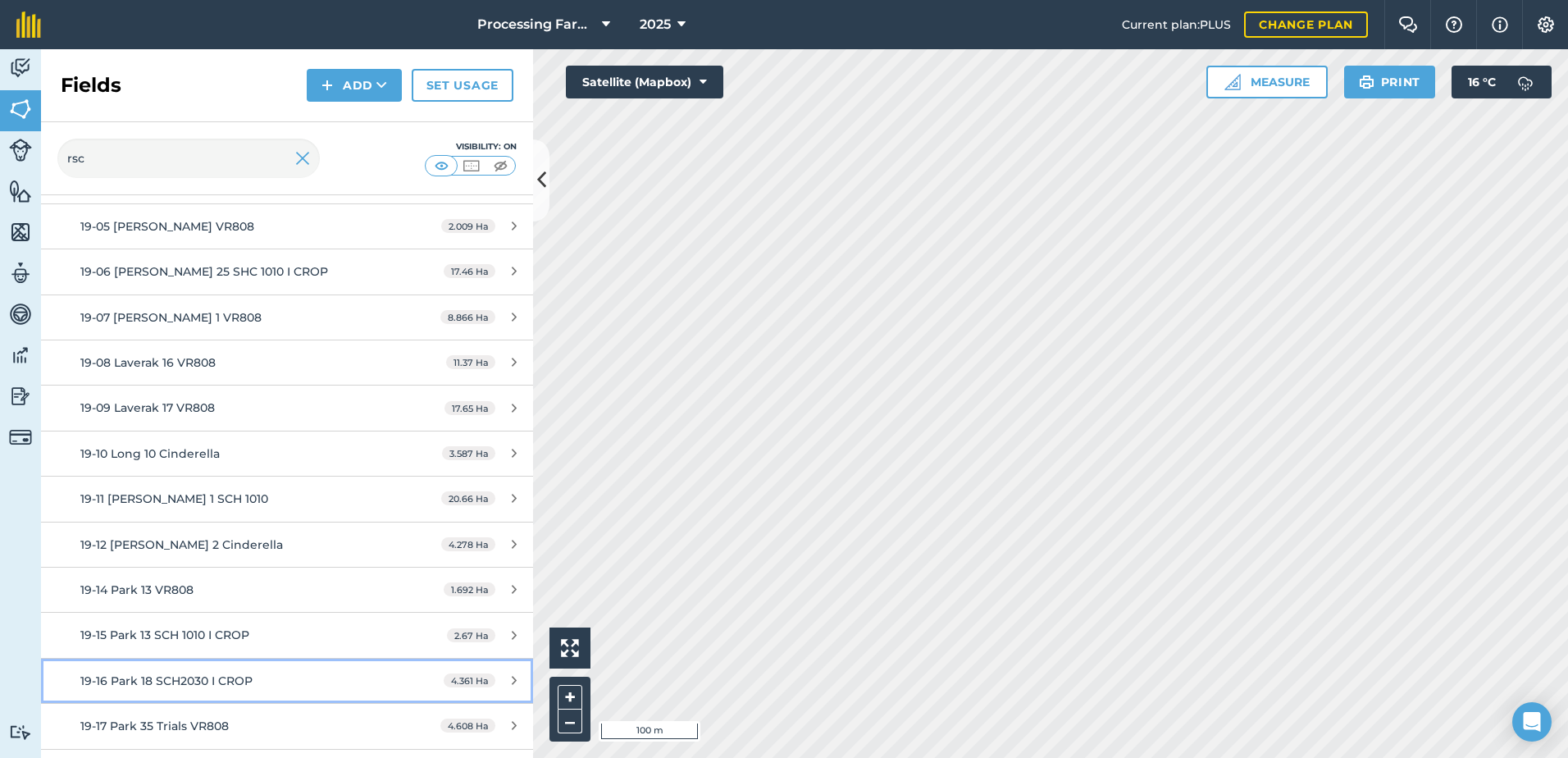
click at [242, 659] on link "19-16 Park 18 SCH2030 I CROP 4.361 Ha" at bounding box center [287, 681] width 492 height 45
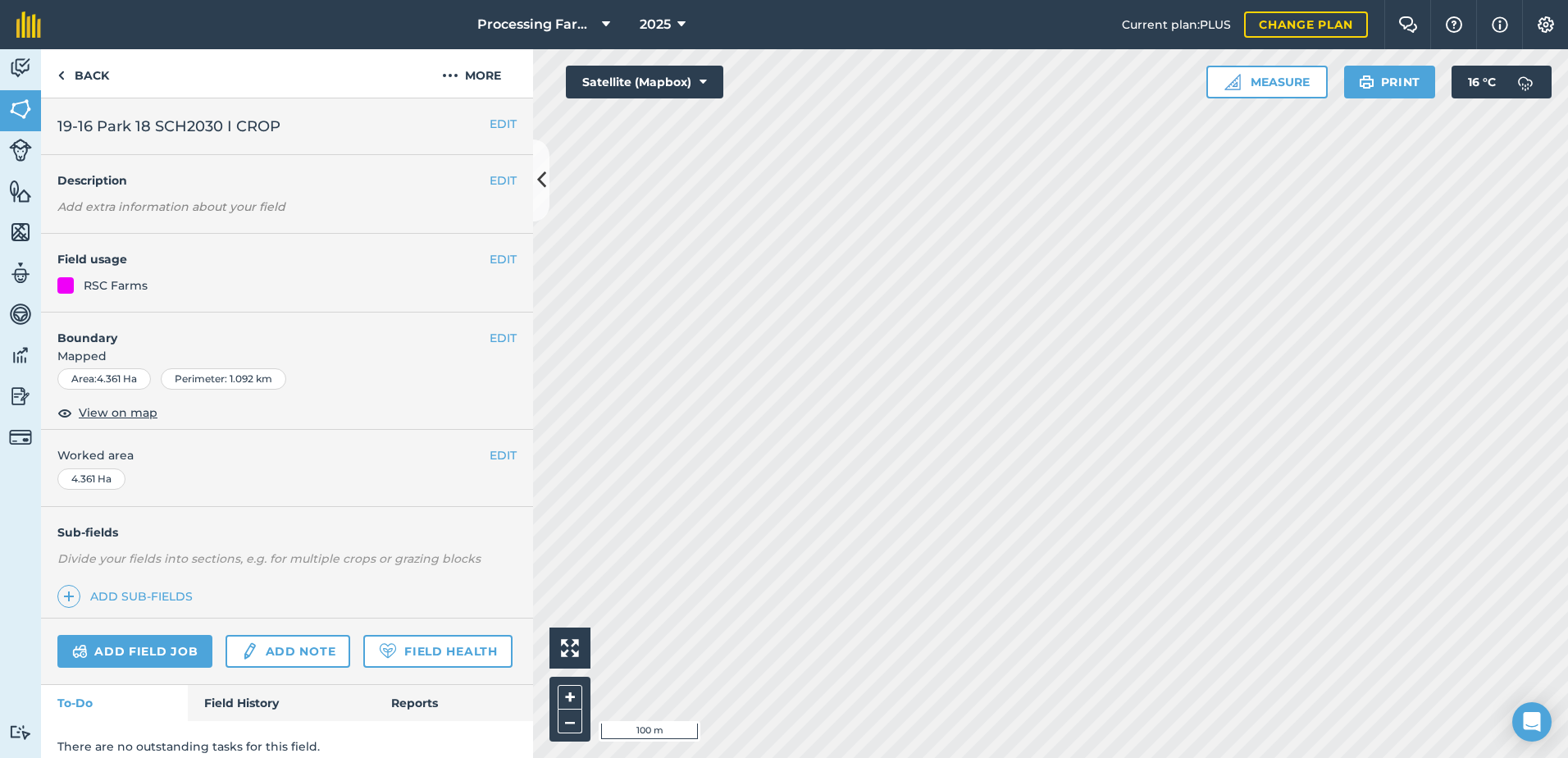
scroll to position [59, 0]
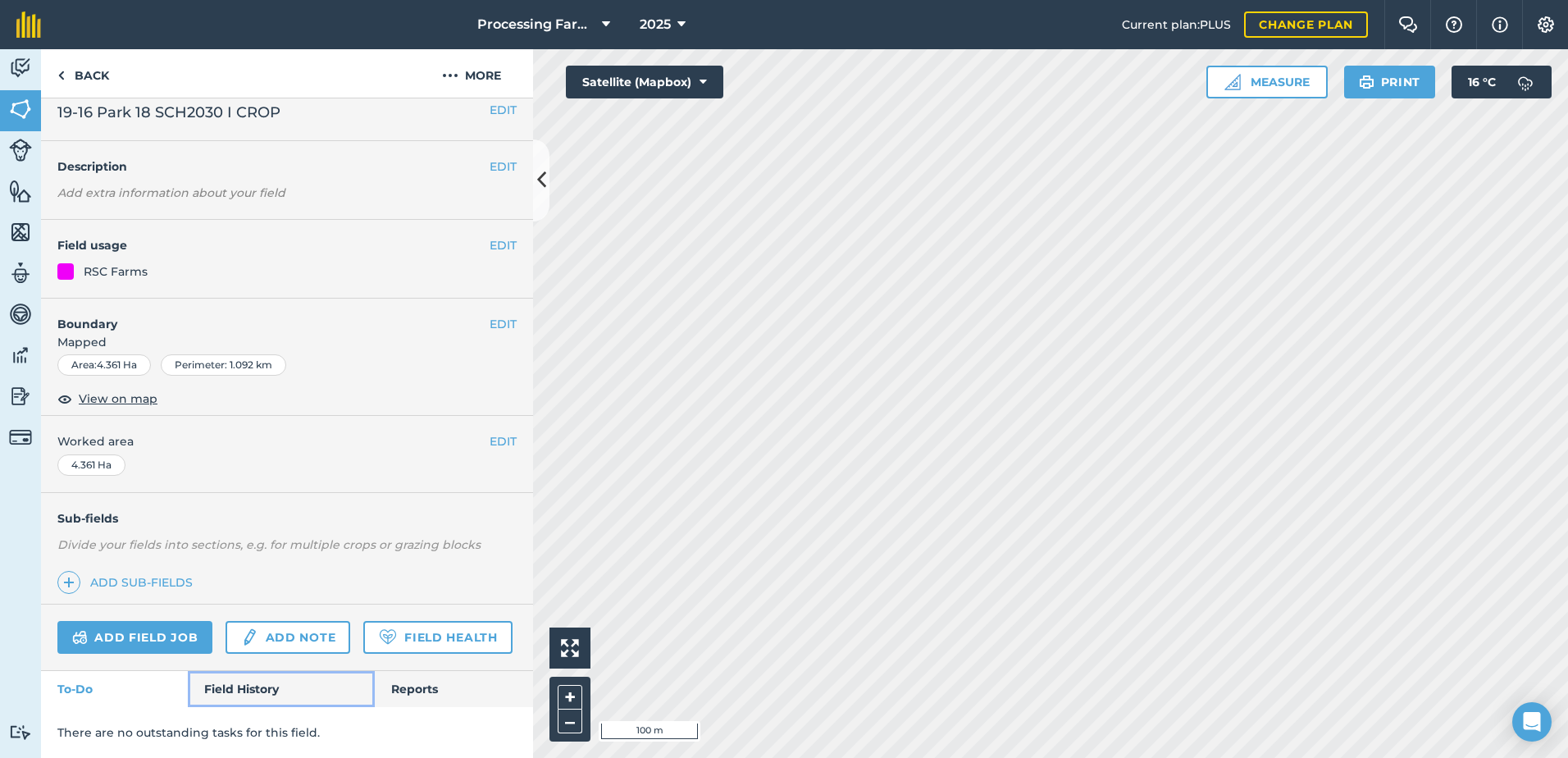
click at [236, 682] on link "Field History" at bounding box center [281, 688] width 186 height 36
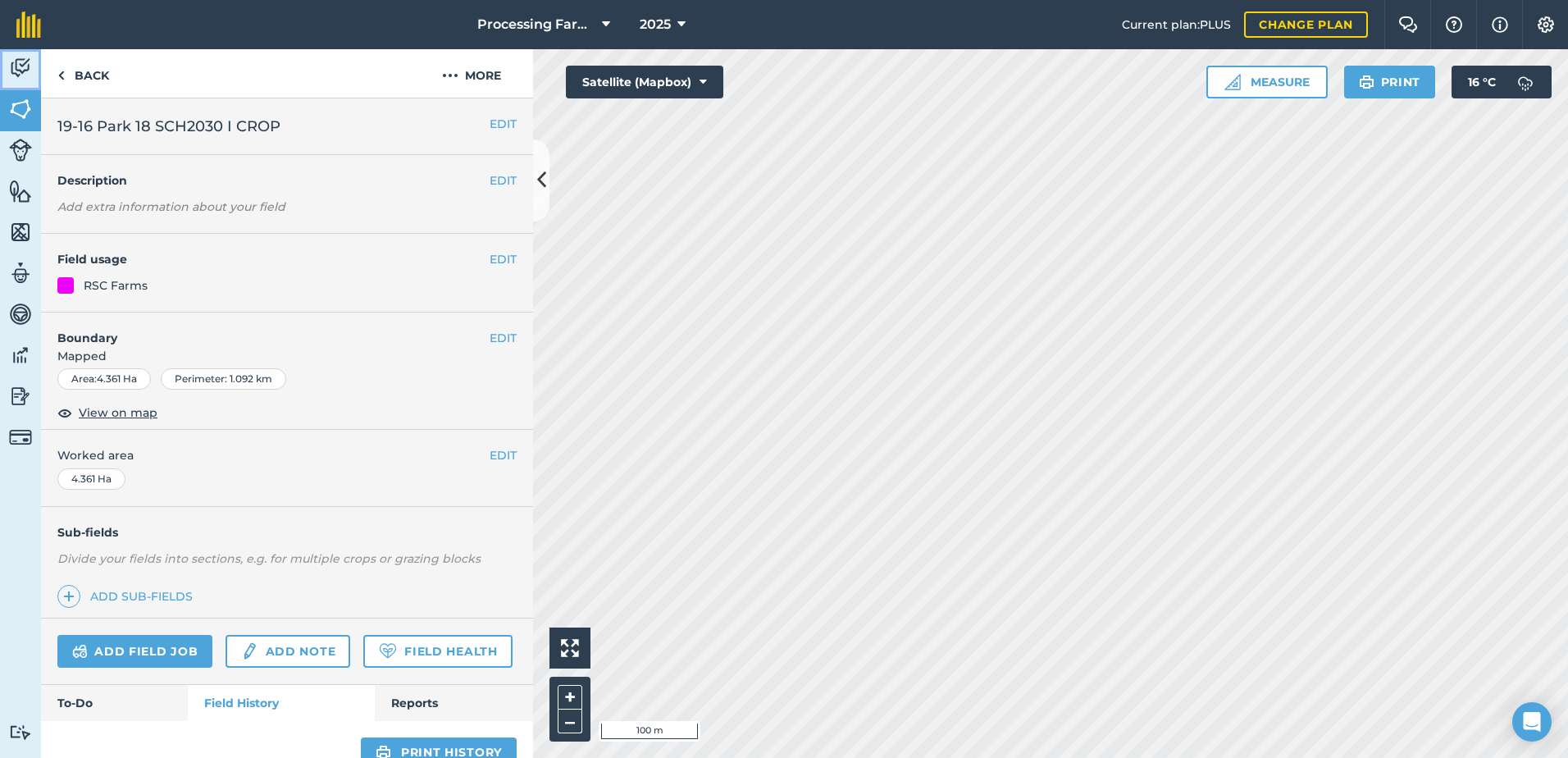
click at [20, 69] on img at bounding box center [20, 68] width 23 height 24
